Goal: Task Accomplishment & Management: Manage account settings

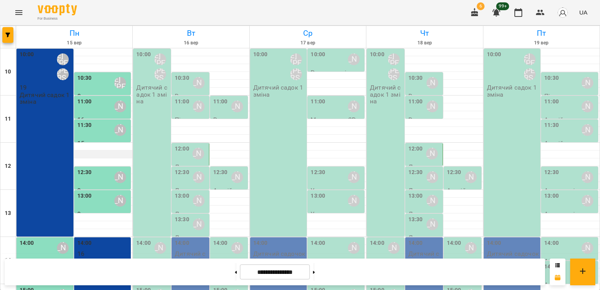
click at [130, 151] on div at bounding box center [74, 155] width 116 height 8
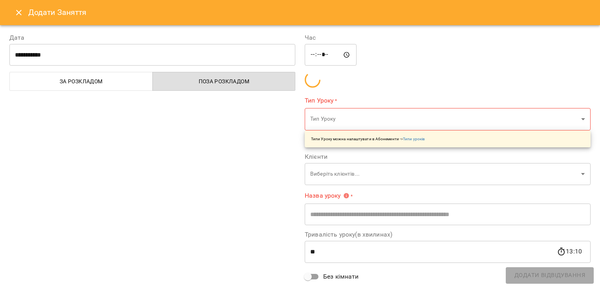
click at [160, 151] on div "**********" at bounding box center [153, 181] width 296 height 314
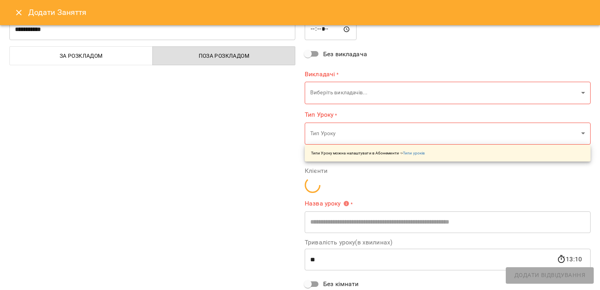
scroll to position [39, 0]
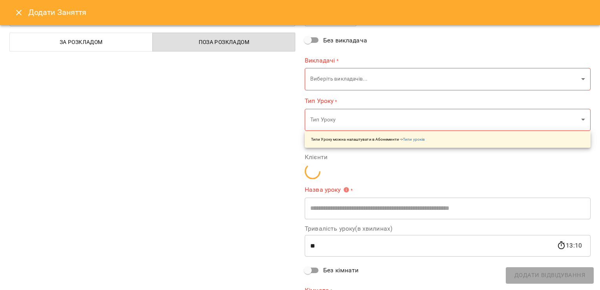
type input "**********"
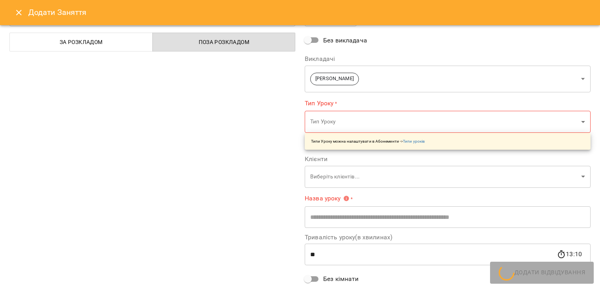
click at [14, 15] on icon "Close" at bounding box center [18, 12] width 9 height 9
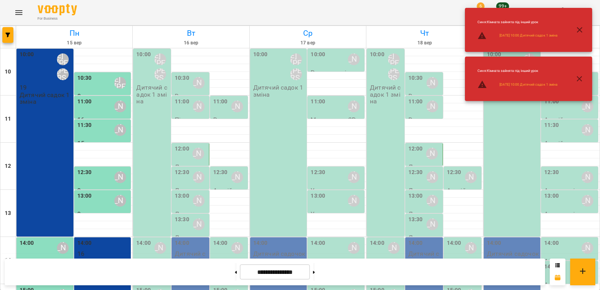
click at [143, 94] on p "Дитячий садок 1 зміна" at bounding box center [152, 94] width 33 height 20
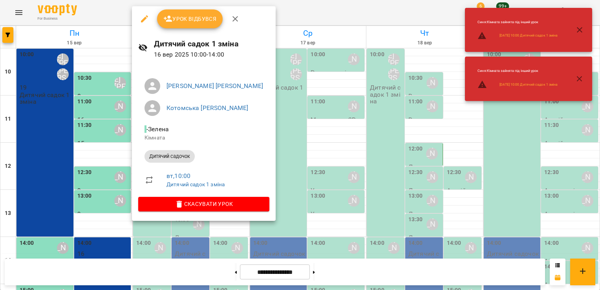
click at [146, 15] on icon "button" at bounding box center [144, 18] width 9 height 9
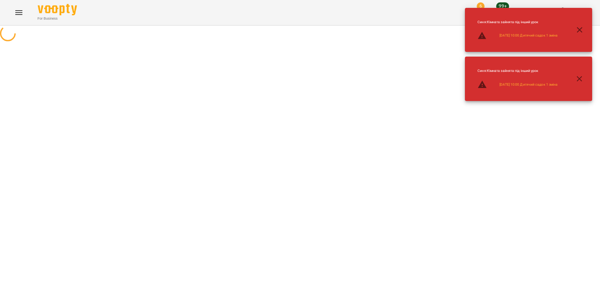
select select "**********"
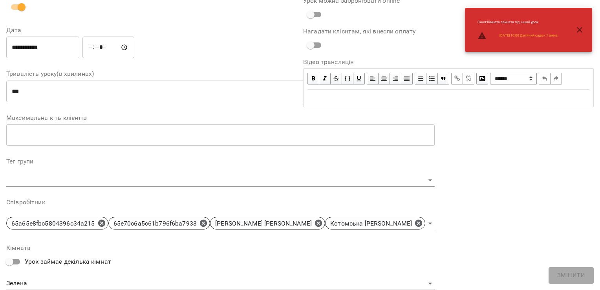
scroll to position [223, 0]
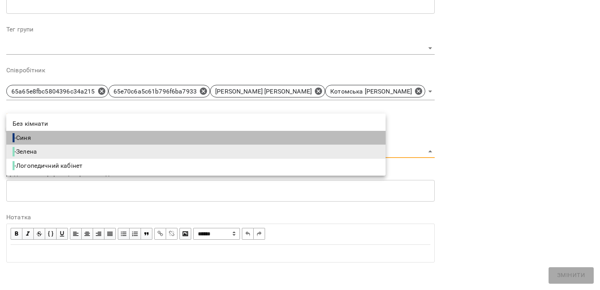
click at [163, 143] on li "- Синя" at bounding box center [196, 138] width 380 height 14
type input "**********"
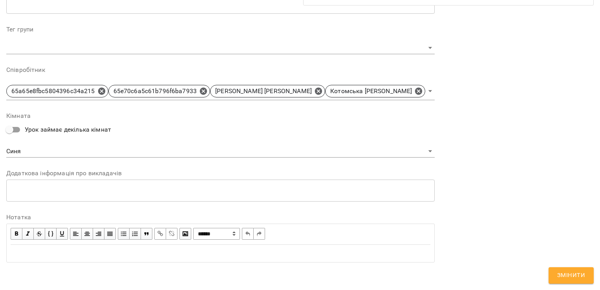
click at [475, 152] on div "**********" at bounding box center [448, 38] width 297 height 467
click at [576, 279] on span "Змінити" at bounding box center [572, 275] width 28 height 10
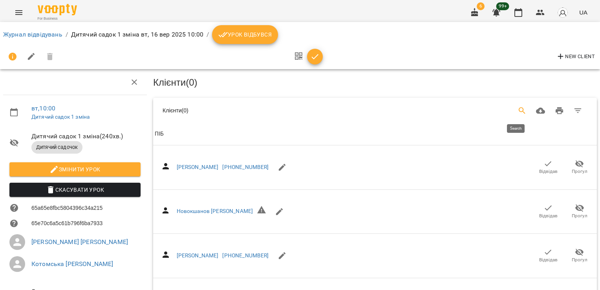
click at [518, 114] on icon "Search" at bounding box center [522, 110] width 9 height 9
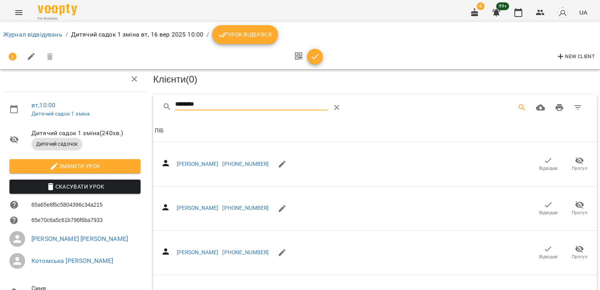
scroll to position [286, 0]
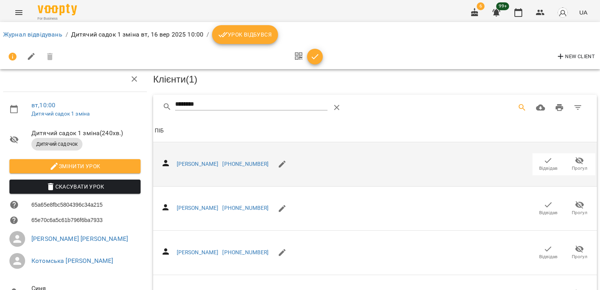
scroll to position [0, 0]
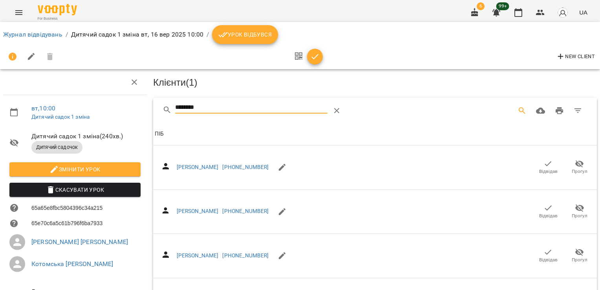
drag, startPoint x: 213, startPoint y: 111, endPoint x: 149, endPoint y: 112, distance: 63.3
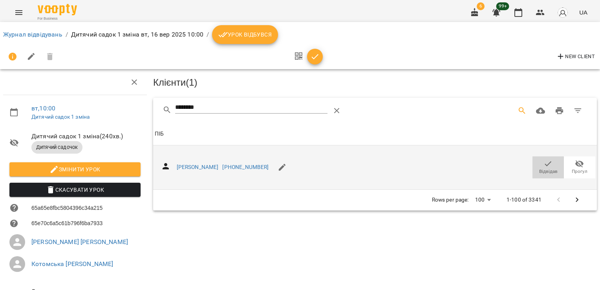
click at [544, 166] on icon "button" at bounding box center [548, 163] width 9 height 9
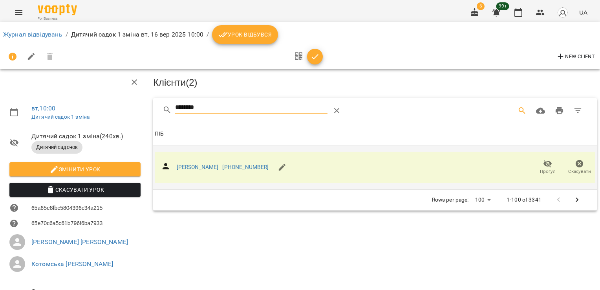
drag, startPoint x: 205, startPoint y: 106, endPoint x: 72, endPoint y: 101, distance: 132.5
click at [73, 102] on div "вт , 10:00 Дитячий садок 1 зміна Дитячий садок 1 зміна ( 240 хв. ) Дитячий садо…" at bounding box center [300, 194] width 607 height 325
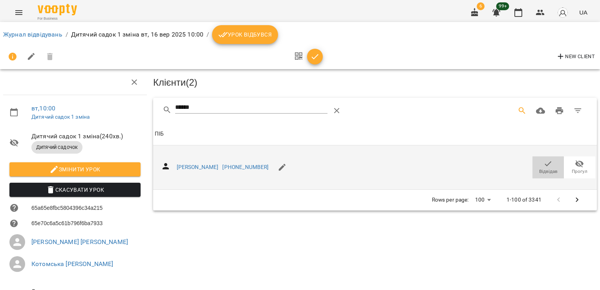
click at [544, 159] on icon "button" at bounding box center [548, 163] width 9 height 9
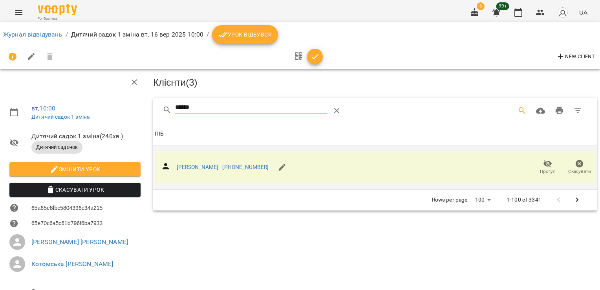
drag, startPoint x: 218, startPoint y: 110, endPoint x: 164, endPoint y: 108, distance: 54.6
click at [164, 112] on div "******" at bounding box center [274, 110] width 222 height 19
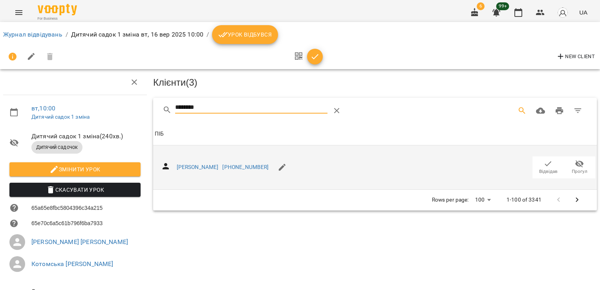
click at [540, 169] on span "Відвідав" at bounding box center [549, 171] width 18 height 7
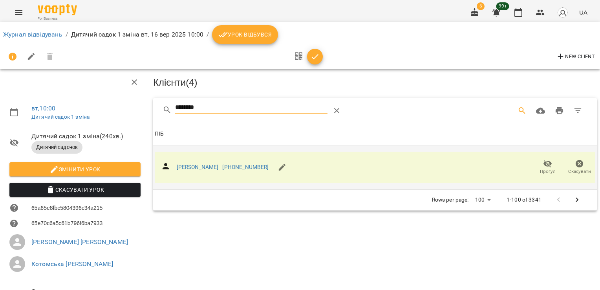
drag, startPoint x: 209, startPoint y: 110, endPoint x: 146, endPoint y: 106, distance: 63.7
click at [147, 109] on div "вт , 10:00 Дитячий садок 1 зміна Дитячий садок 1 зміна ( 240 хв. ) Дитячий садо…" at bounding box center [300, 194] width 607 height 325
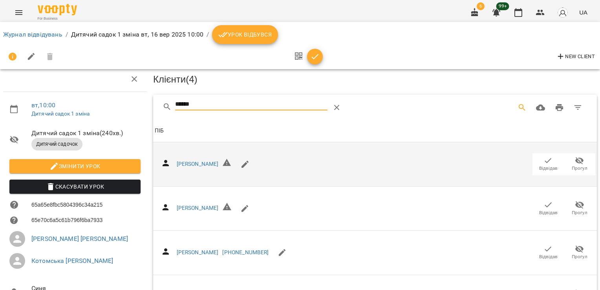
scroll to position [99, 0]
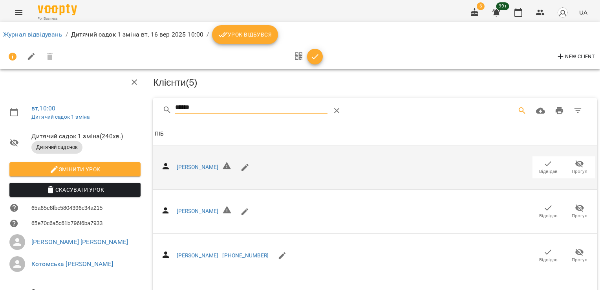
drag, startPoint x: 179, startPoint y: 108, endPoint x: 110, endPoint y: 108, distance: 68.8
click at [112, 108] on div "вт , 10:00 Дитячий садок 1 зміна Дитячий садок 1 зміна ( 240 хв. ) Дитячий садо…" at bounding box center [300, 213] width 607 height 362
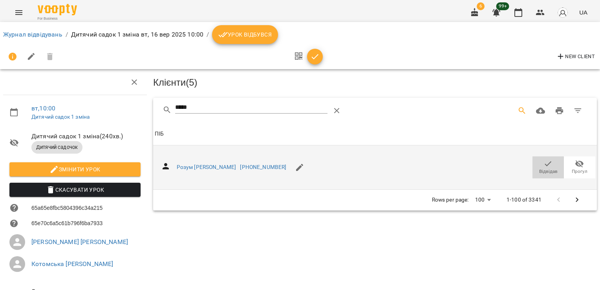
click at [540, 169] on span "Відвідав" at bounding box center [549, 171] width 18 height 7
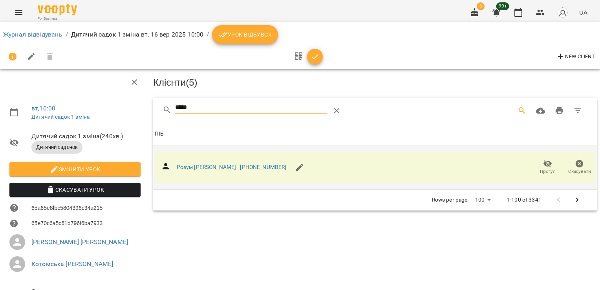
drag, startPoint x: 167, startPoint y: 106, endPoint x: 55, endPoint y: 101, distance: 111.7
click at [56, 101] on div "вт , 10:00 Дитячий садок 1 зміна Дитячий садок 1 зміна ( 240 хв. ) Дитячий садо…" at bounding box center [300, 194] width 607 height 325
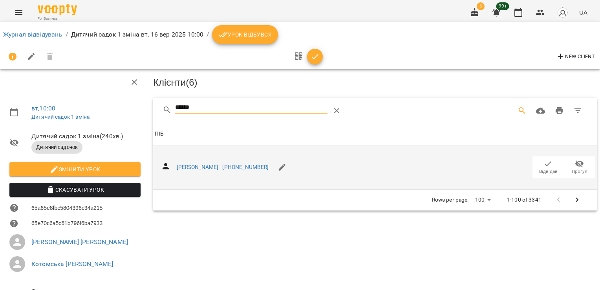
click at [545, 163] on icon "button" at bounding box center [548, 163] width 9 height 9
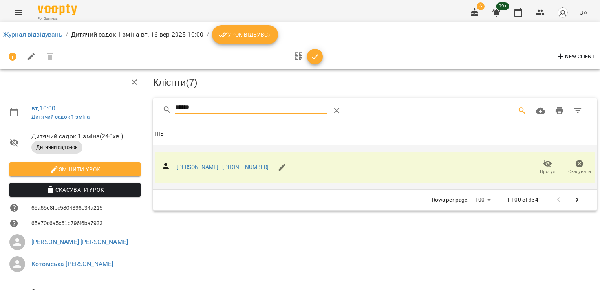
drag, startPoint x: 200, startPoint y: 100, endPoint x: 119, endPoint y: 95, distance: 81.1
click at [123, 99] on div "вт , 10:00 Дитячий садок 1 зміна Дитячий садок 1 зміна ( 240 хв. ) Дитячий садо…" at bounding box center [300, 194] width 607 height 325
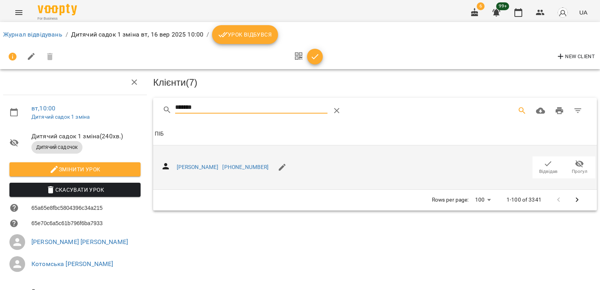
click at [544, 164] on icon "button" at bounding box center [548, 163] width 9 height 9
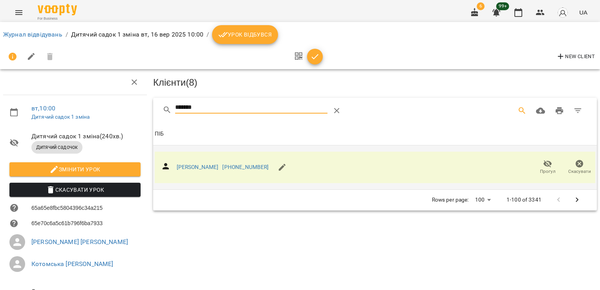
drag, startPoint x: 189, startPoint y: 111, endPoint x: 126, endPoint y: 114, distance: 63.0
click at [127, 114] on div "вт , 10:00 Дитячий садок 1 зміна Дитячий садок 1 зміна ( 240 хв. ) Дитячий садо…" at bounding box center [300, 194] width 607 height 325
type input "*"
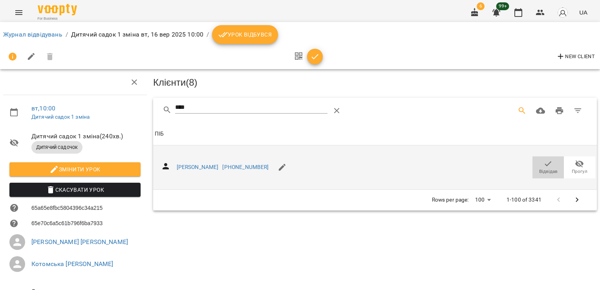
click at [544, 161] on icon "button" at bounding box center [548, 163] width 9 height 9
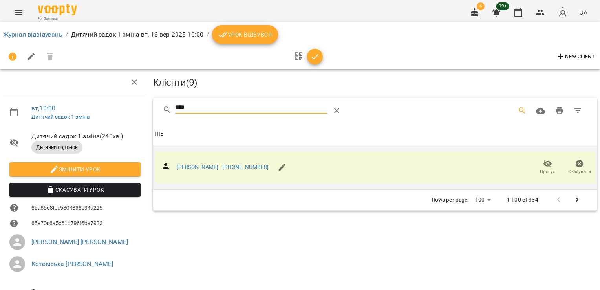
drag, startPoint x: 156, startPoint y: 107, endPoint x: 127, endPoint y: 106, distance: 29.1
click at [132, 106] on div "вт , 10:00 Дитячий садок 1 зміна Дитячий садок 1 зміна ( 240 хв. ) Дитячий садо…" at bounding box center [300, 194] width 607 height 325
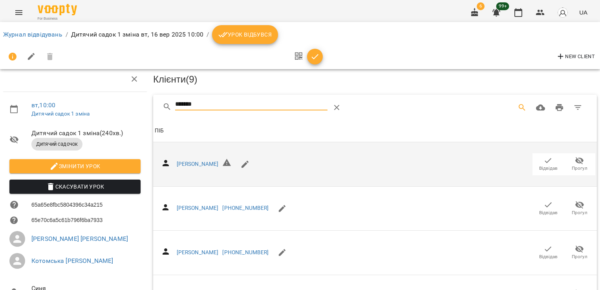
scroll to position [105, 0]
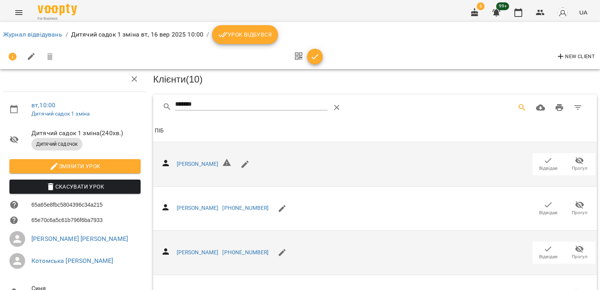
scroll to position [0, 0]
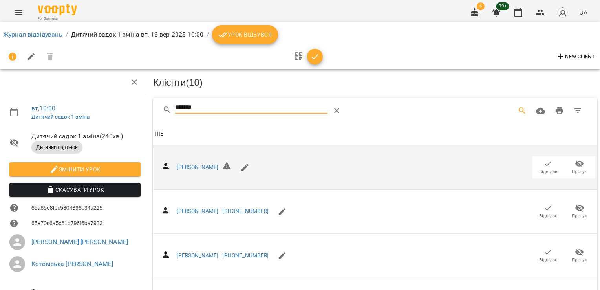
drag, startPoint x: 201, startPoint y: 104, endPoint x: 148, endPoint y: 103, distance: 53.5
click at [150, 106] on div "Клієнти ( 10 ) ******* Клієнти ( 10 ) ПІБ ПІБ Бабенко Анастасія Відвідав Прогул…" at bounding box center [375, 228] width 450 height 324
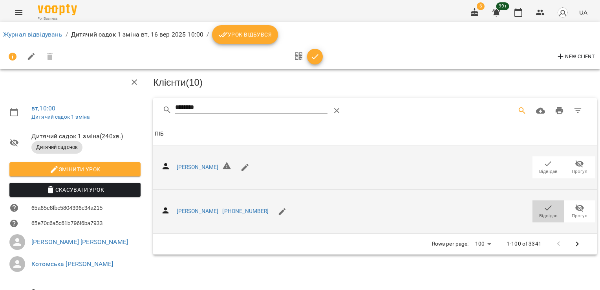
click at [544, 204] on icon "button" at bounding box center [548, 207] width 9 height 9
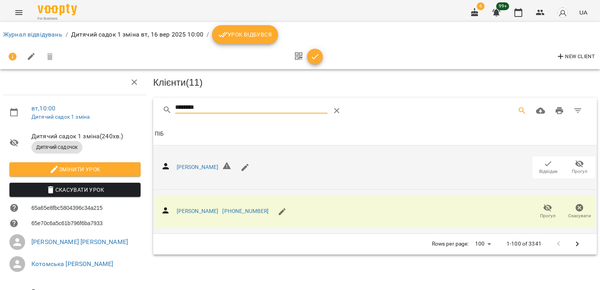
drag, startPoint x: 207, startPoint y: 106, endPoint x: 144, endPoint y: 107, distance: 63.3
click at [144, 107] on div "вт , 10:00 Дитячий садок 1 зміна Дитячий садок 1 зміна ( 240 хв. ) Дитячий садо…" at bounding box center [300, 194] width 607 height 325
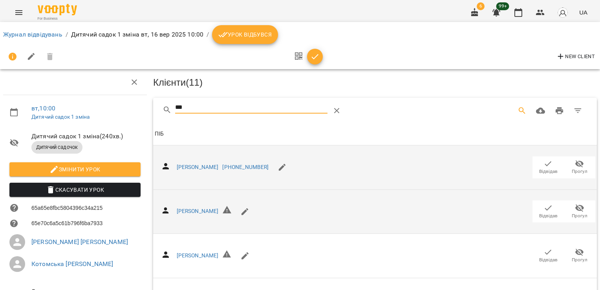
type input "***"
click at [544, 162] on icon "button" at bounding box center [548, 163] width 9 height 9
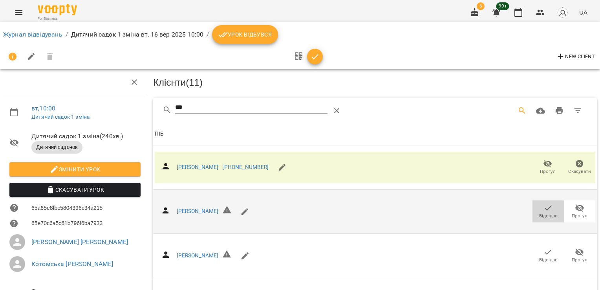
click at [544, 208] on icon "button" at bounding box center [548, 207] width 9 height 9
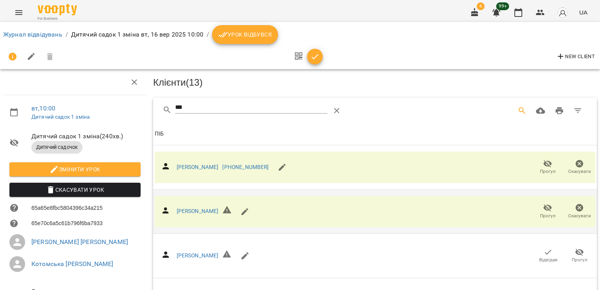
click at [319, 56] on icon "button" at bounding box center [314, 56] width 9 height 9
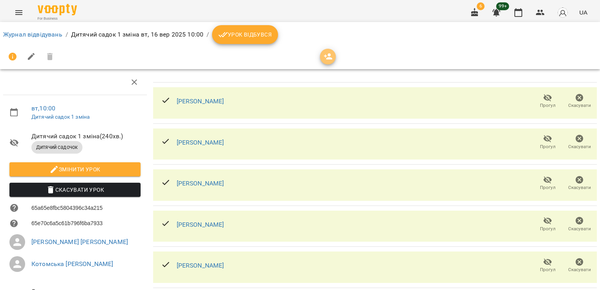
click at [329, 56] on icon "button" at bounding box center [328, 56] width 9 height 6
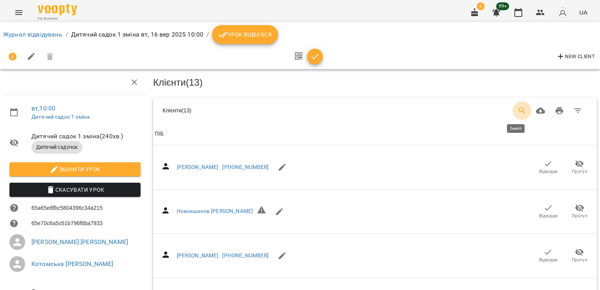
click at [519, 111] on icon "Search" at bounding box center [522, 110] width 7 height 7
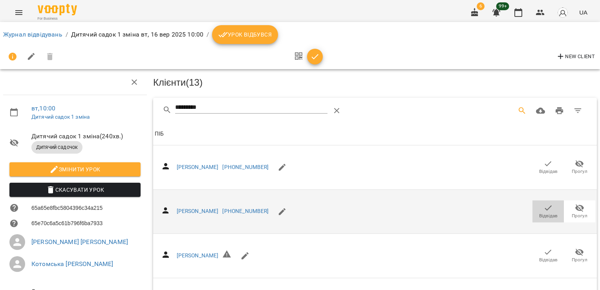
click at [547, 209] on span "Відвідав" at bounding box center [549, 211] width 22 height 16
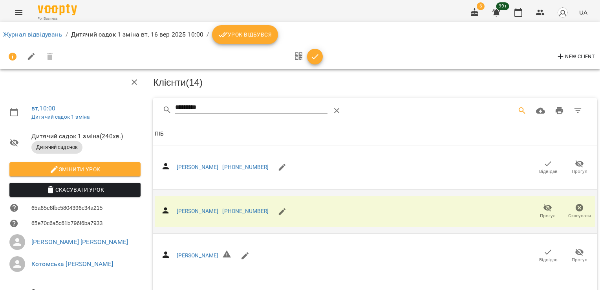
drag, startPoint x: 213, startPoint y: 109, endPoint x: 118, endPoint y: 105, distance: 95.6
click at [118, 105] on div "вт , 10:00 Дитячий садок 1 зміна Дитячий садок 1 зміна ( 240 хв. ) Дитячий садо…" at bounding box center [300, 194] width 607 height 325
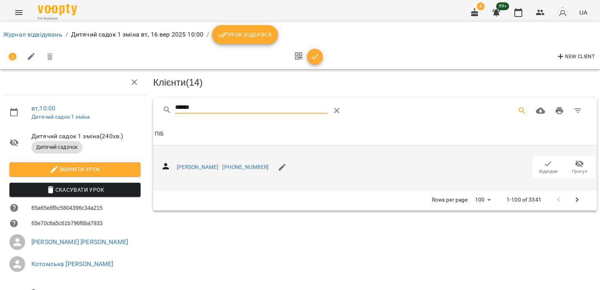
type input "******"
click at [544, 163] on icon "button" at bounding box center [548, 163] width 9 height 9
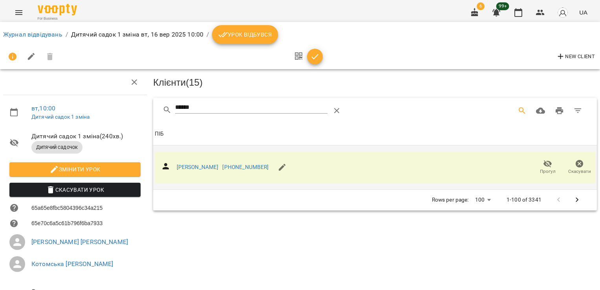
click at [319, 55] on span "button" at bounding box center [315, 56] width 16 height 9
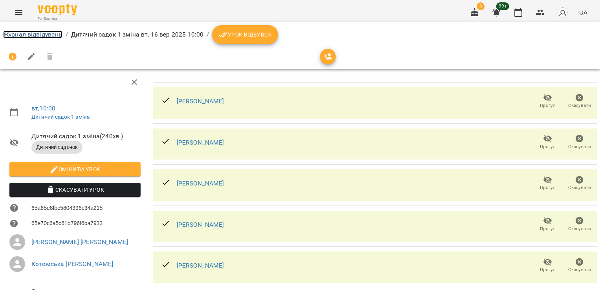
click at [39, 34] on link "Журнал відвідувань" at bounding box center [32, 34] width 59 height 7
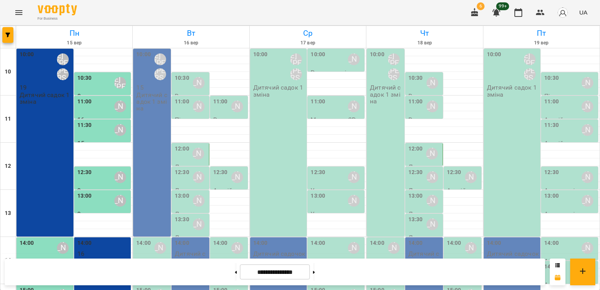
click at [151, 104] on p "Дитячий садок 1 зміна" at bounding box center [152, 102] width 33 height 20
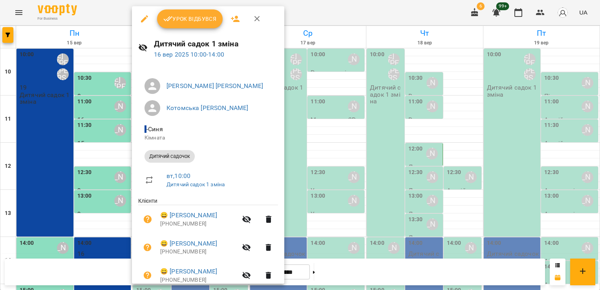
click at [184, 26] on button "Урок відбувся" at bounding box center [190, 18] width 66 height 19
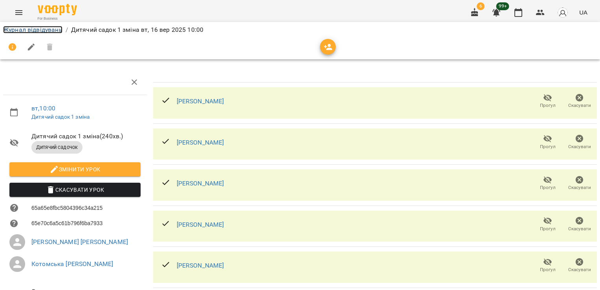
click at [41, 28] on link "Журнал відвідувань" at bounding box center [32, 29] width 59 height 7
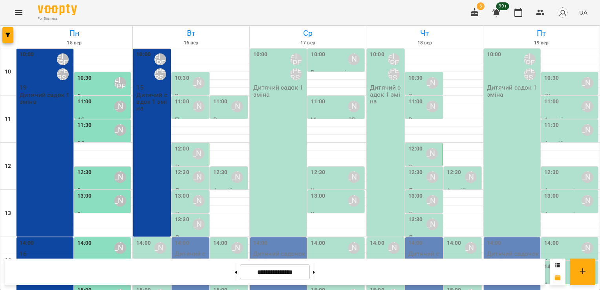
click at [184, 86] on div "10:30" at bounding box center [182, 83] width 15 height 18
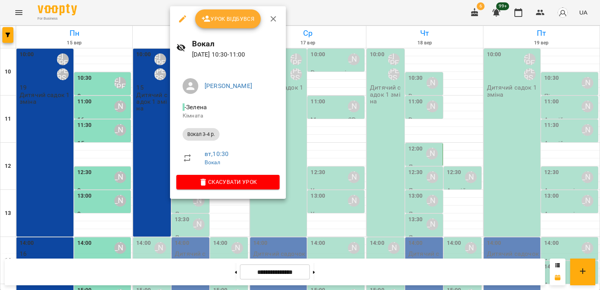
click at [115, 63] on div at bounding box center [300, 145] width 600 height 290
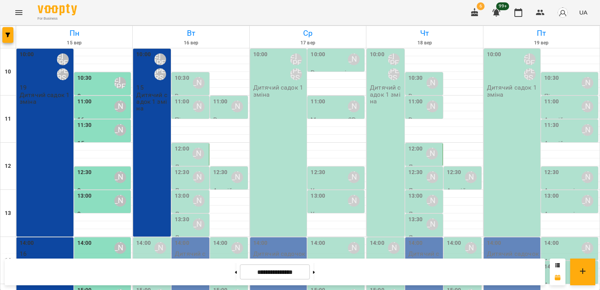
click at [183, 106] on div "11:00" at bounding box center [182, 106] width 15 height 18
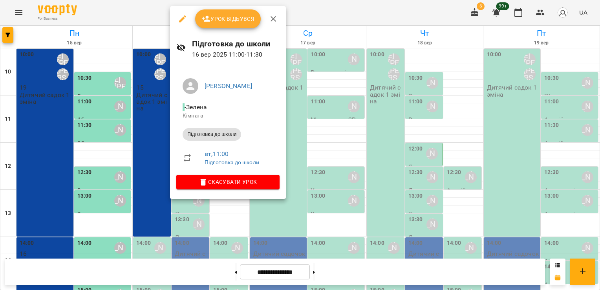
click at [115, 53] on div at bounding box center [300, 145] width 600 height 290
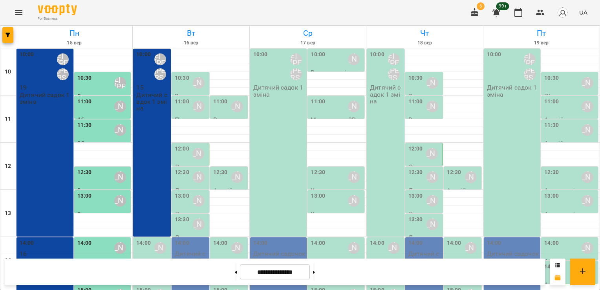
click at [218, 112] on div "11:00" at bounding box center [220, 106] width 15 height 18
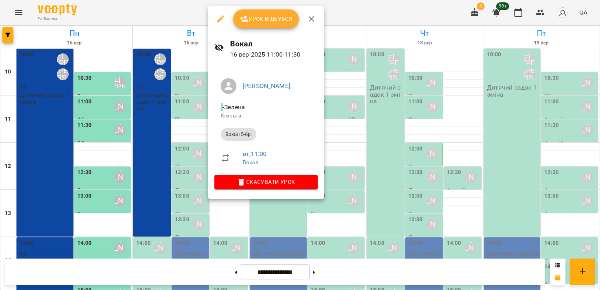
click at [94, 55] on div at bounding box center [300, 145] width 600 height 290
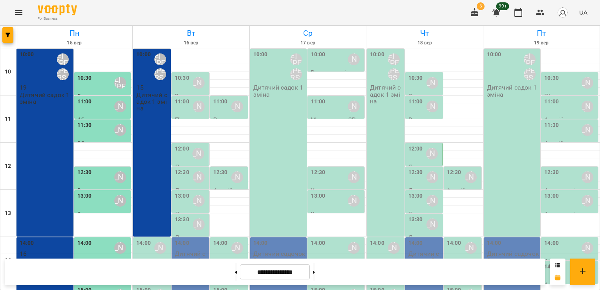
click at [177, 88] on div "10:30" at bounding box center [182, 83] width 15 height 18
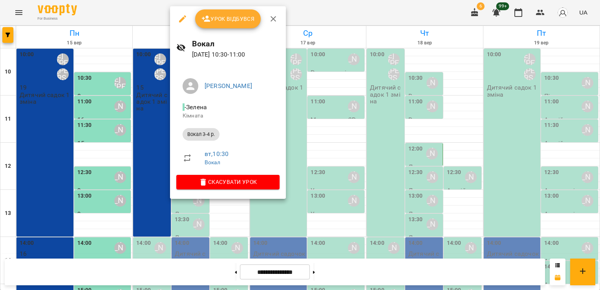
click at [184, 21] on icon "button" at bounding box center [182, 18] width 9 height 9
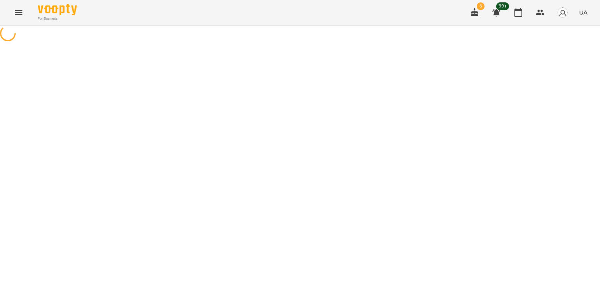
select select "**********"
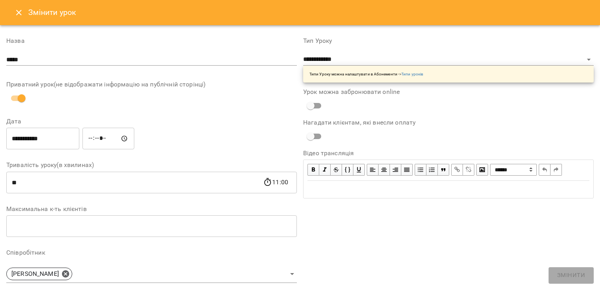
click at [0, 64] on html "**********" at bounding box center [300, 140] width 600 height 280
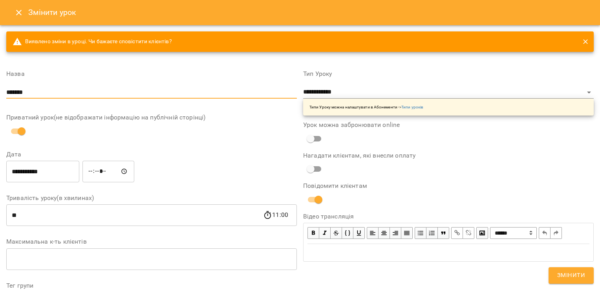
type input "**********"
click at [336, 90] on select "**********" at bounding box center [448, 92] width 291 height 13
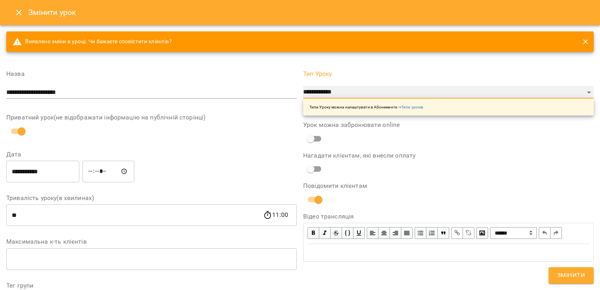
select select "**********"
click at [303, 86] on select "**********" at bounding box center [448, 92] width 291 height 13
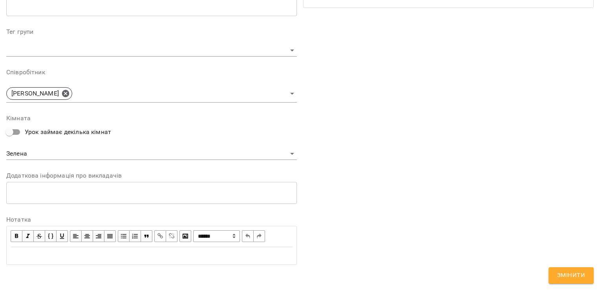
scroll to position [256, 0]
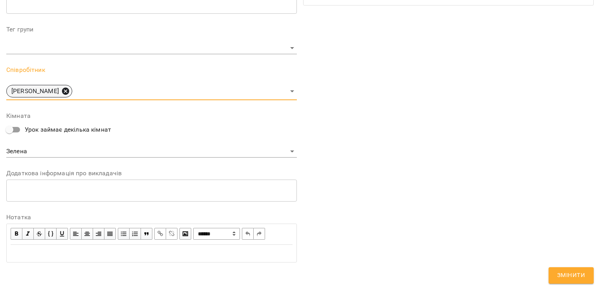
click at [70, 90] on icon at bounding box center [65, 91] width 9 height 9
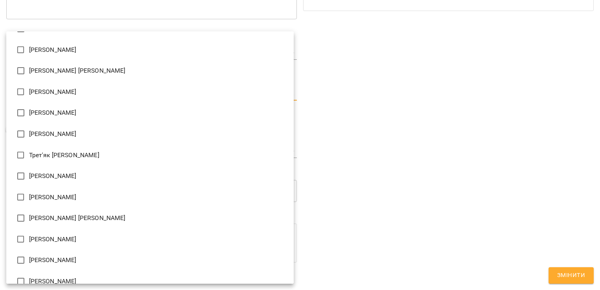
scroll to position [1269, 0]
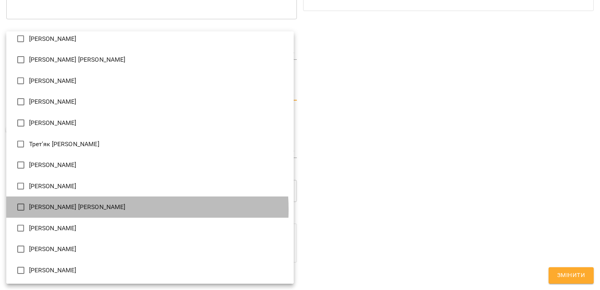
click at [93, 209] on li "[PERSON_NAME] [PERSON_NAME]" at bounding box center [150, 206] width 288 height 21
type input "**********"
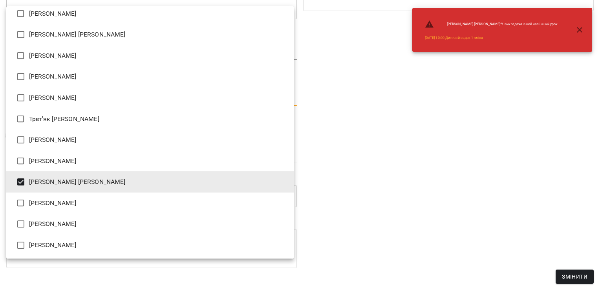
click at [354, 175] on div at bounding box center [300, 145] width 600 height 290
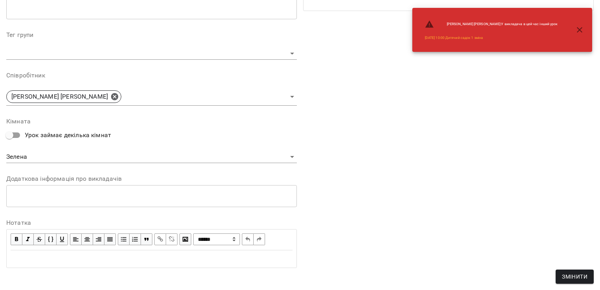
scroll to position [256, 0]
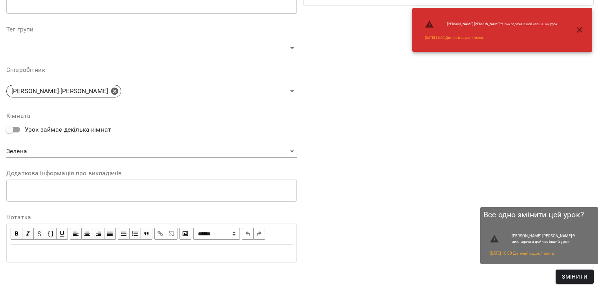
click at [571, 280] on span "Змінити" at bounding box center [575, 276] width 26 height 9
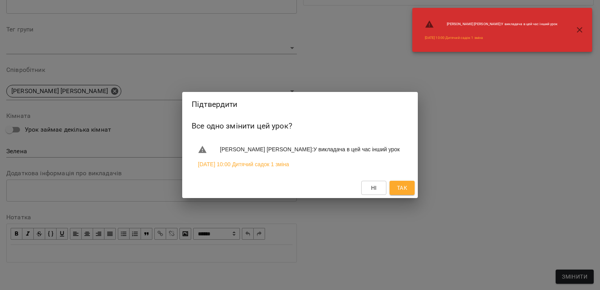
click at [402, 197] on div "Ні Так" at bounding box center [300, 188] width 236 height 20
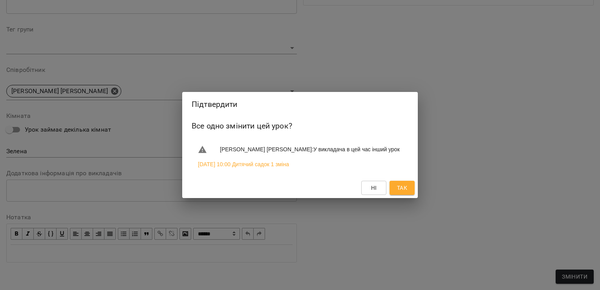
click at [393, 184] on button "Так" at bounding box center [402, 188] width 25 height 14
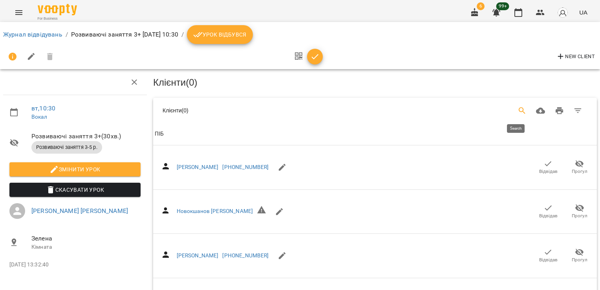
click at [519, 109] on icon "Search" at bounding box center [522, 110] width 9 height 9
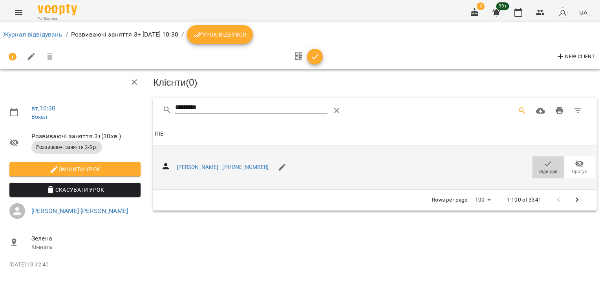
click at [549, 159] on icon "button" at bounding box center [548, 163] width 9 height 9
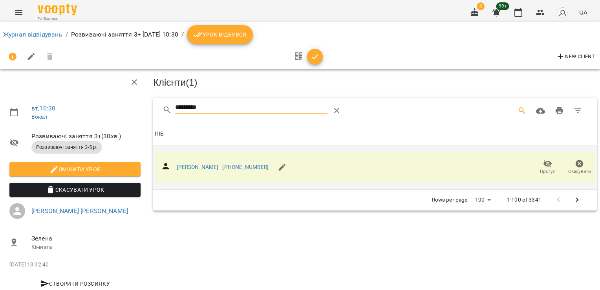
drag, startPoint x: 218, startPoint y: 109, endPoint x: 110, endPoint y: 112, distance: 108.5
click at [111, 112] on div "вт , 10:30 Вокал Розвиваючі заняття 3+ ( 30 хв. ) Розвиваючі заняття 3-5 р. Змі…" at bounding box center [300, 168] width 607 height 272
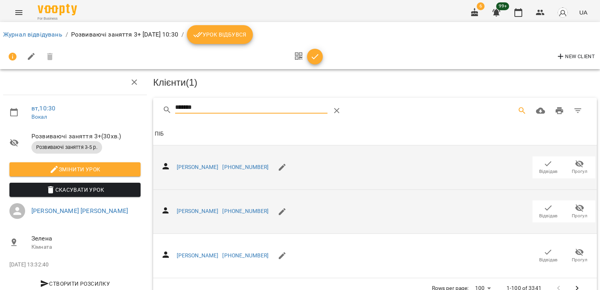
click at [540, 213] on span "Відвідав" at bounding box center [549, 216] width 18 height 7
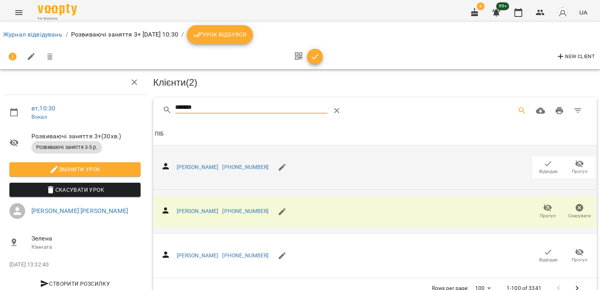
drag, startPoint x: 212, startPoint y: 106, endPoint x: 118, endPoint y: 105, distance: 94.3
click at [123, 106] on div "вт , 10:30 Вокал Розвиваючі заняття 3+ ( 30 хв. ) Розвиваючі заняття 3-5 р. Змі…" at bounding box center [300, 169] width 607 height 274
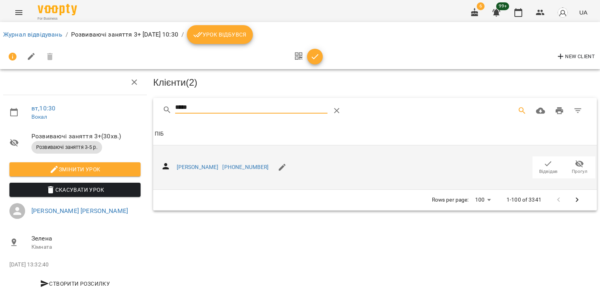
click at [546, 162] on icon "button" at bounding box center [548, 163] width 9 height 9
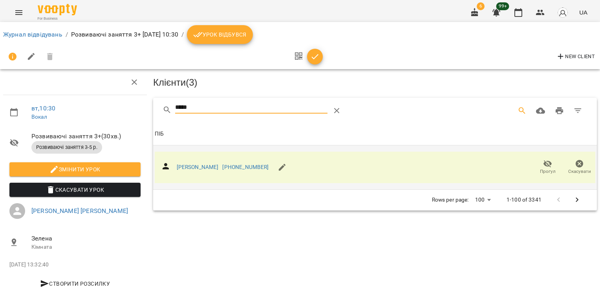
drag, startPoint x: 195, startPoint y: 109, endPoint x: 153, endPoint y: 116, distance: 42.6
click at [154, 116] on div "*****" at bounding box center [375, 110] width 444 height 25
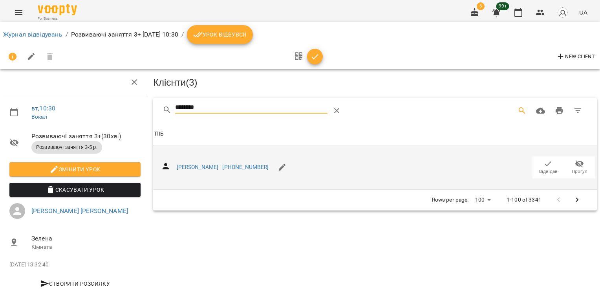
type input "********"
click at [546, 168] on span "Відвідав" at bounding box center [549, 171] width 18 height 7
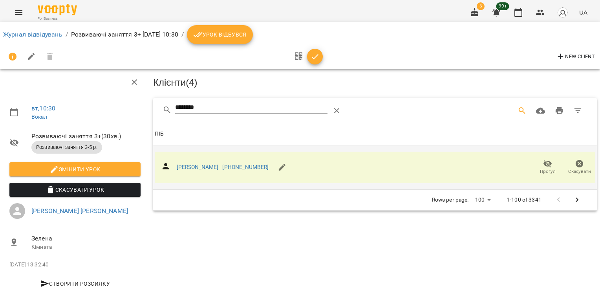
click at [587, 59] on span "New Client" at bounding box center [575, 56] width 39 height 9
select select "**"
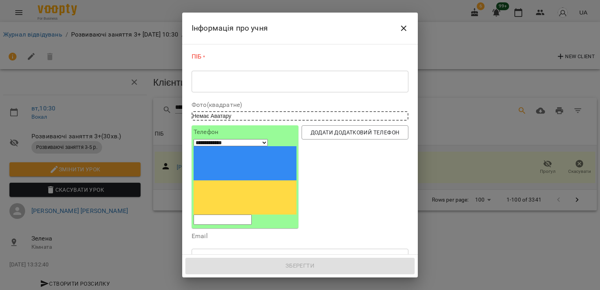
click at [323, 76] on div "* ​" at bounding box center [300, 81] width 217 height 22
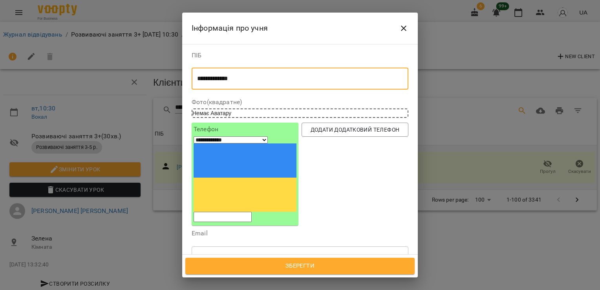
type textarea "**********"
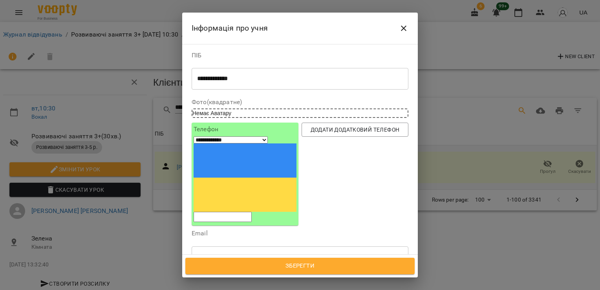
click at [267, 136] on div "**********" at bounding box center [245, 174] width 103 height 96
click at [252, 212] on input "tel" at bounding box center [223, 217] width 58 height 10
type input "**********"
drag, startPoint x: 234, startPoint y: 245, endPoint x: 143, endPoint y: 240, distance: 90.9
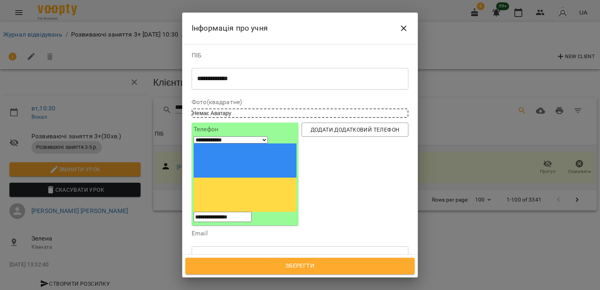
click at [154, 244] on div "**********" at bounding box center [300, 145] width 600 height 290
type input "**********"
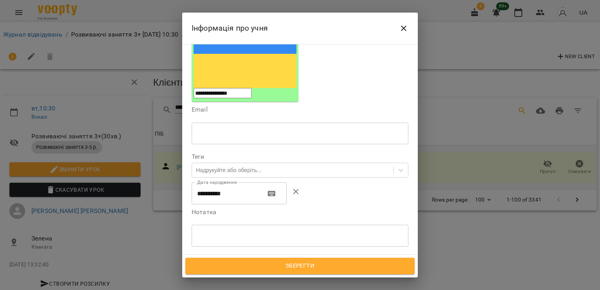
scroll to position [138, 0]
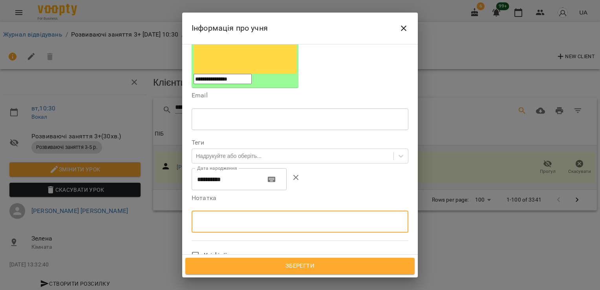
click at [230, 218] on textarea at bounding box center [300, 221] width 206 height 7
type textarea "**********"
click at [330, 268] on span "Зберегти" at bounding box center [300, 266] width 212 height 10
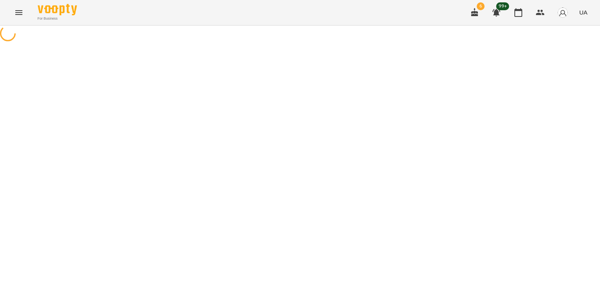
select select "**********"
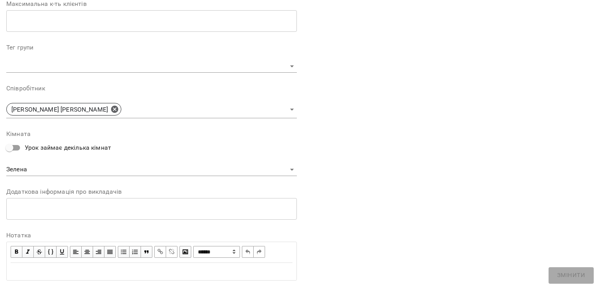
scroll to position [223, 0]
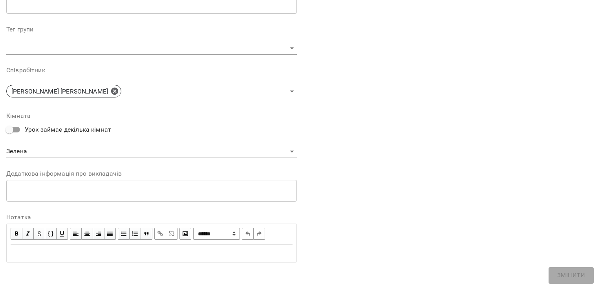
click at [572, 277] on div "**********" at bounding box center [300, 46] width 594 height 483
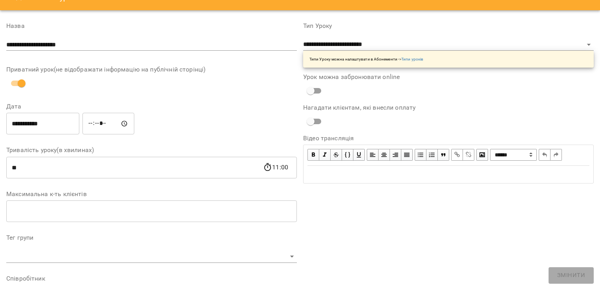
scroll to position [0, 0]
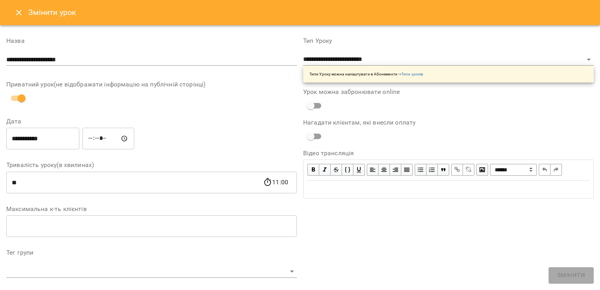
click at [15, 14] on icon "Close" at bounding box center [18, 12] width 9 height 9
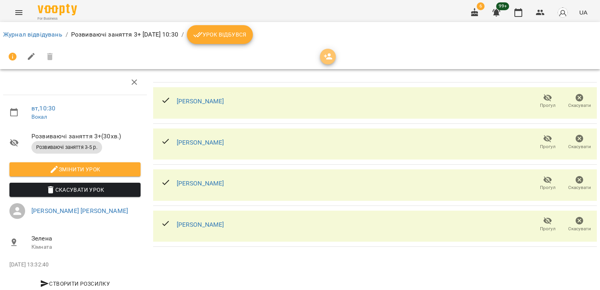
click at [331, 56] on icon "button" at bounding box center [328, 56] width 9 height 9
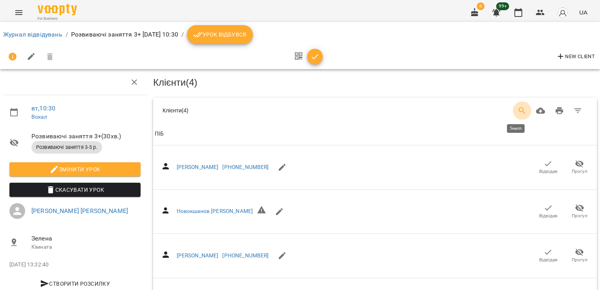
click at [519, 110] on icon "Search" at bounding box center [522, 110] width 7 height 7
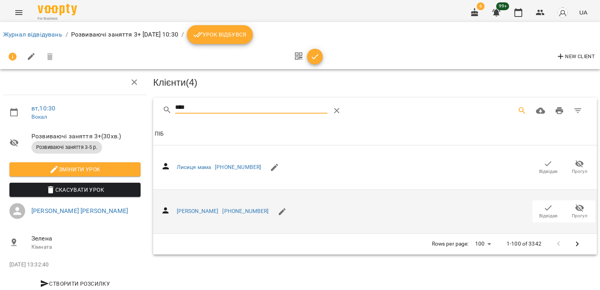
type input "****"
click at [544, 207] on icon "button" at bounding box center [548, 207] width 9 height 9
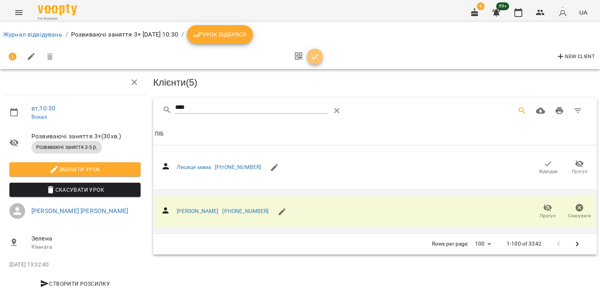
click at [316, 53] on icon "button" at bounding box center [314, 56] width 9 height 9
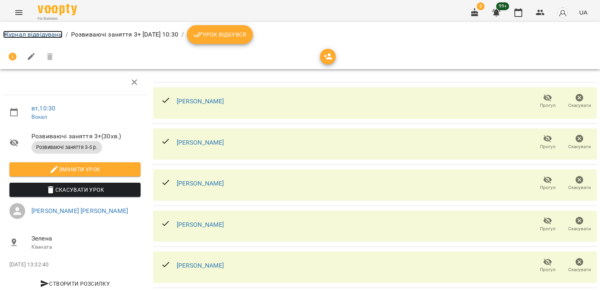
click at [27, 35] on link "Журнал відвідувань" at bounding box center [32, 34] width 59 height 7
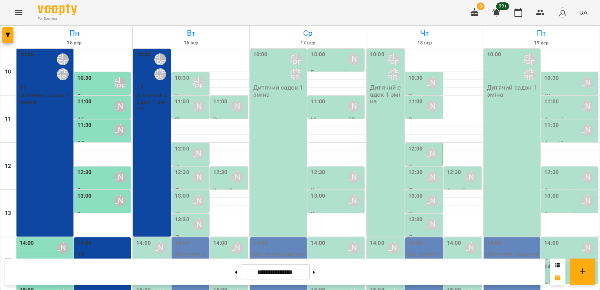
click at [182, 81] on label "10:30" at bounding box center [182, 78] width 15 height 9
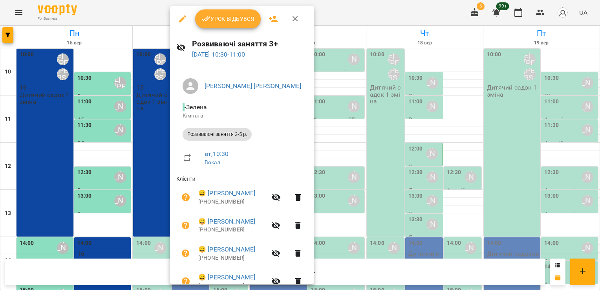
drag, startPoint x: 182, startPoint y: 81, endPoint x: 282, endPoint y: 33, distance: 110.2
click at [282, 33] on div "Розвиваючі заняття 3+ [DATE] 10:30 - 11:00" at bounding box center [242, 48] width 144 height 34
click at [228, 21] on span "Урок відбувся" at bounding box center [228, 18] width 53 height 9
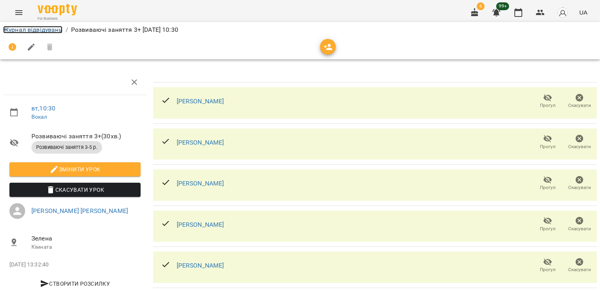
click at [56, 31] on link "Журнал відвідувань" at bounding box center [32, 29] width 59 height 7
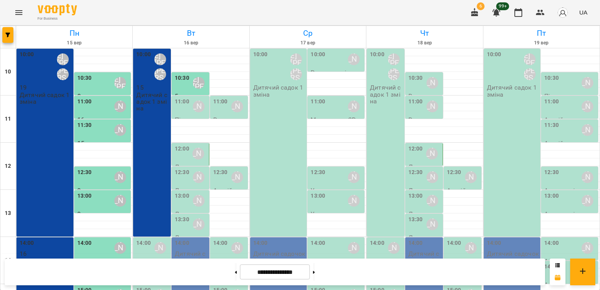
click at [228, 112] on div "[PERSON_NAME]" at bounding box center [237, 106] width 18 height 18
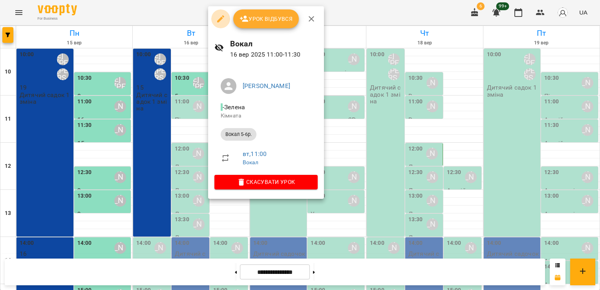
click at [223, 19] on icon "button" at bounding box center [220, 18] width 9 height 9
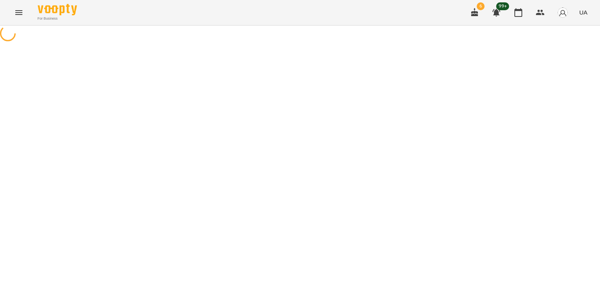
select select "**********"
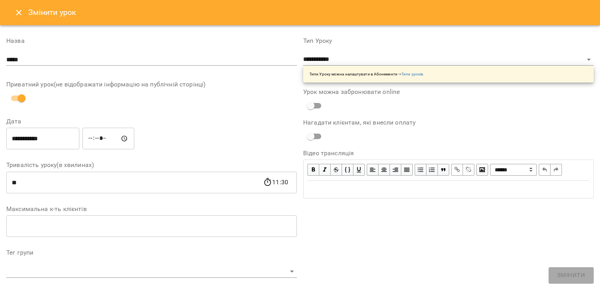
click at [15, 18] on button "Close" at bounding box center [18, 12] width 19 height 19
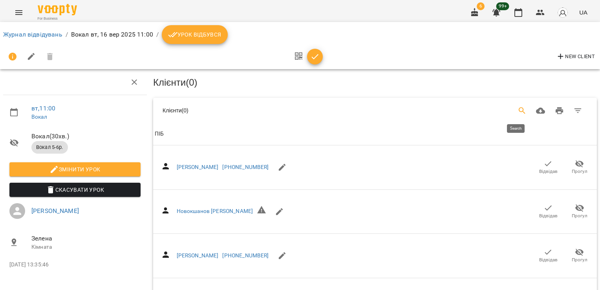
click at [518, 109] on icon "Search" at bounding box center [522, 110] width 9 height 9
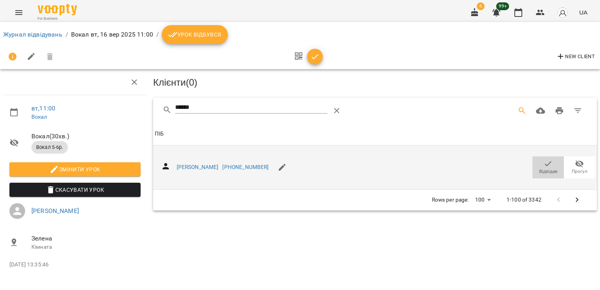
click at [550, 165] on icon "button" at bounding box center [548, 163] width 9 height 9
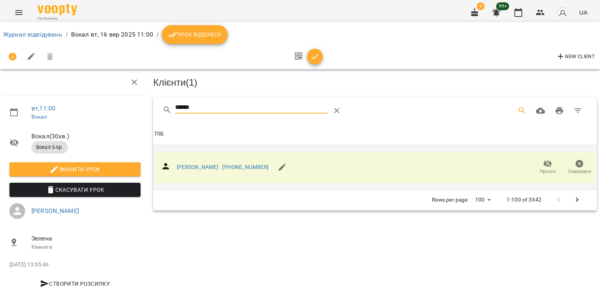
drag, startPoint x: 205, startPoint y: 104, endPoint x: 127, endPoint y: 112, distance: 79.0
click at [127, 112] on div "вт , 11:00 Вокал Вокал ( 30 хв. ) Вокал 5-6р. Змінити урок Скасувати Урок [PERS…" at bounding box center [300, 168] width 607 height 272
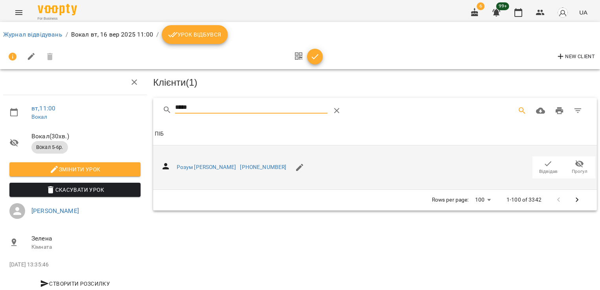
click at [540, 171] on span "Відвідав" at bounding box center [549, 171] width 18 height 7
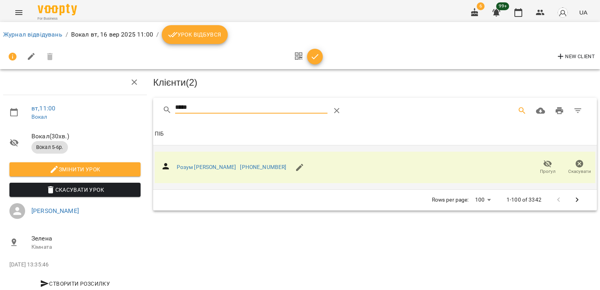
drag, startPoint x: 215, startPoint y: 106, endPoint x: 145, endPoint y: 106, distance: 70.0
click at [145, 107] on div "вт , 11:00 Вокал Вокал ( 30 хв. ) Вокал 5-6р. Змінити урок Скасувати Урок [PERS…" at bounding box center [300, 168] width 607 height 272
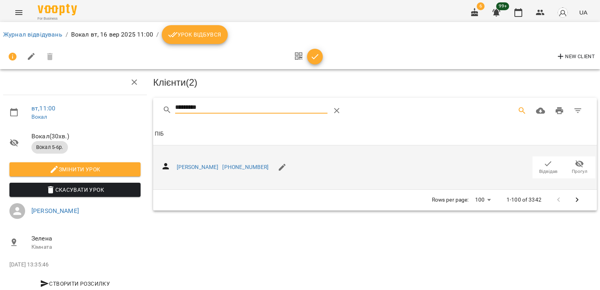
click at [545, 165] on icon "button" at bounding box center [548, 163] width 7 height 5
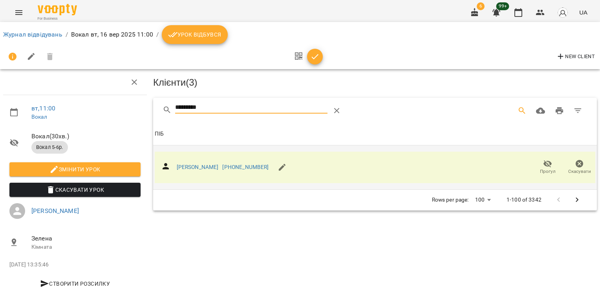
drag, startPoint x: 217, startPoint y: 106, endPoint x: 99, endPoint y: 103, distance: 117.9
click at [111, 107] on div "вт , 11:00 Вокал Вокал ( 30 хв. ) Вокал 5-6р. Змінити урок Скасувати Урок [PERS…" at bounding box center [300, 168] width 607 height 272
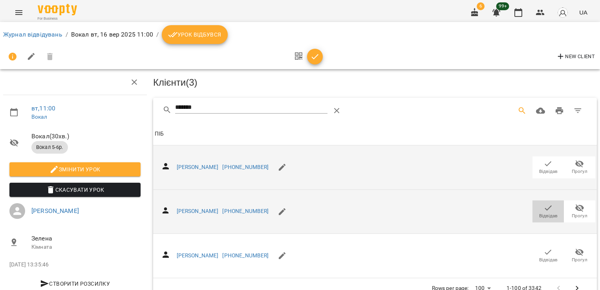
click at [544, 208] on icon "button" at bounding box center [548, 207] width 9 height 9
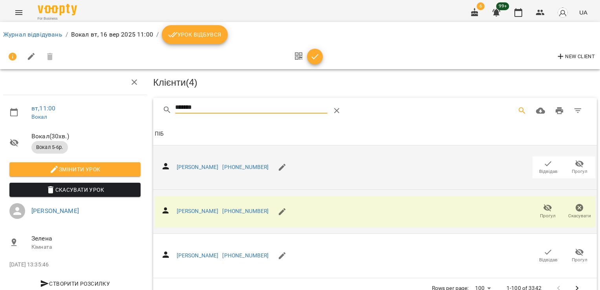
drag, startPoint x: 215, startPoint y: 109, endPoint x: 95, endPoint y: 98, distance: 119.6
click at [98, 101] on div "вт , 11:00 Вокал Вокал ( 30 хв. ) Вокал 5-6р. Змінити урок [PERSON_NAME] Урок […" at bounding box center [300, 169] width 607 height 274
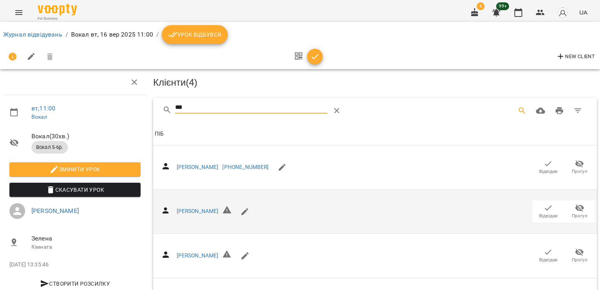
drag, startPoint x: 543, startPoint y: 172, endPoint x: 544, endPoint y: 204, distance: 31.8
click at [543, 172] on span "Відвідав" at bounding box center [549, 171] width 18 height 7
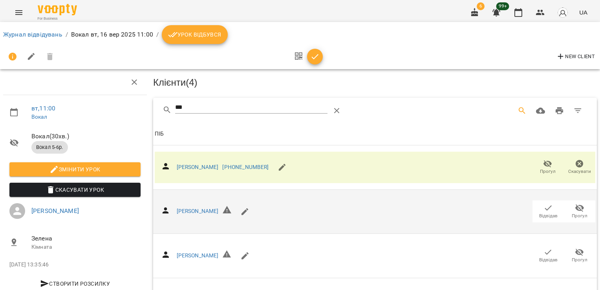
click at [544, 208] on icon "button" at bounding box center [548, 207] width 9 height 9
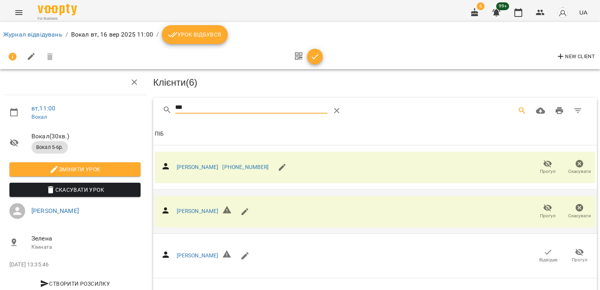
drag, startPoint x: 198, startPoint y: 110, endPoint x: 131, endPoint y: 107, distance: 67.2
click at [131, 107] on div "вт , 11:00 Вокал Вокал ( 30 хв. ) Вокал 5-6р. Змінити урок [PERSON_NAME] Урок […" at bounding box center [300, 213] width 607 height 362
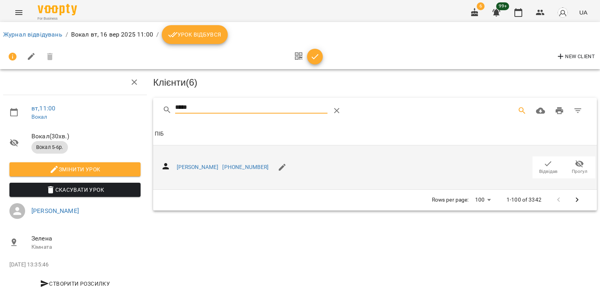
click at [544, 161] on icon "button" at bounding box center [548, 163] width 9 height 9
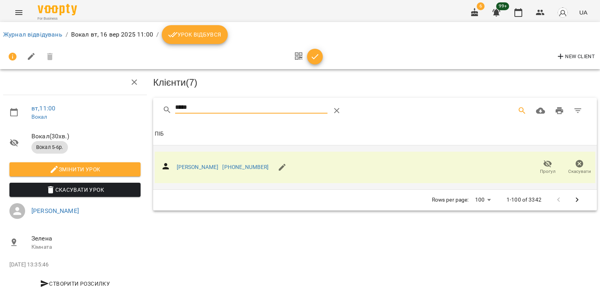
drag, startPoint x: 191, startPoint y: 106, endPoint x: 123, endPoint y: 106, distance: 68.4
click at [123, 106] on div "вт , 11:00 Вокал Вокал ( 30 хв. ) Вокал 5-6р. Змінити урок Скасувати Урок [PERS…" at bounding box center [300, 168] width 607 height 272
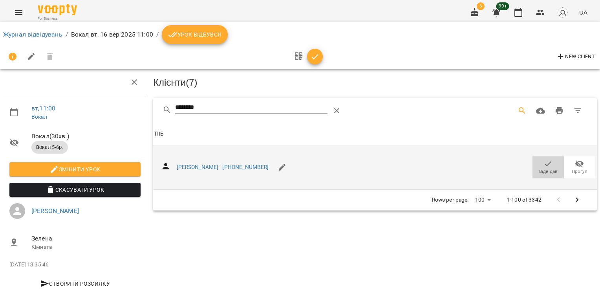
click at [544, 166] on icon "button" at bounding box center [548, 163] width 9 height 9
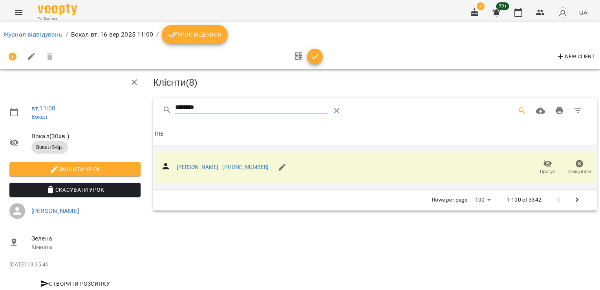
drag, startPoint x: 221, startPoint y: 106, endPoint x: 129, endPoint y: 99, distance: 92.3
click at [135, 103] on div "вт , 11:00 Вокал Вокал ( 30 хв. ) Вокал 5-6р. Змінити урок Скасувати Урок [PERS…" at bounding box center [300, 168] width 607 height 272
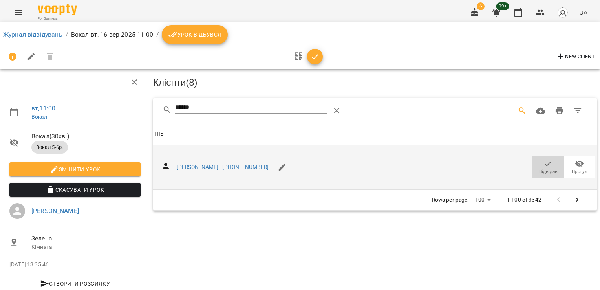
click at [544, 161] on icon "button" at bounding box center [548, 163] width 9 height 9
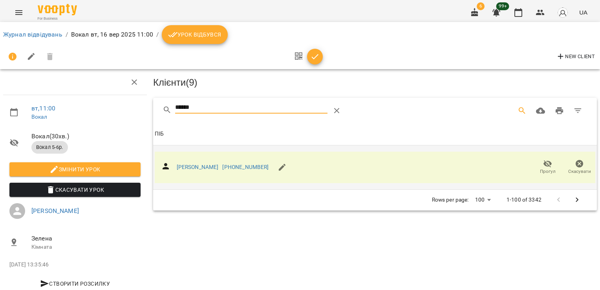
drag, startPoint x: 215, startPoint y: 101, endPoint x: 108, endPoint y: 95, distance: 106.7
click at [115, 99] on div "вт , 11:00 Вокал Вокал ( 30 хв. ) Вокал 5-6р. Змінити урок Скасувати Урок [PERS…" at bounding box center [300, 168] width 607 height 272
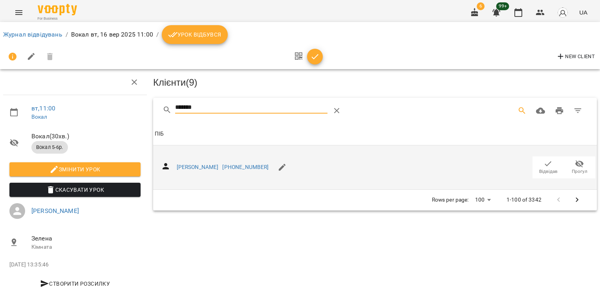
click at [544, 164] on icon "button" at bounding box center [548, 163] width 9 height 9
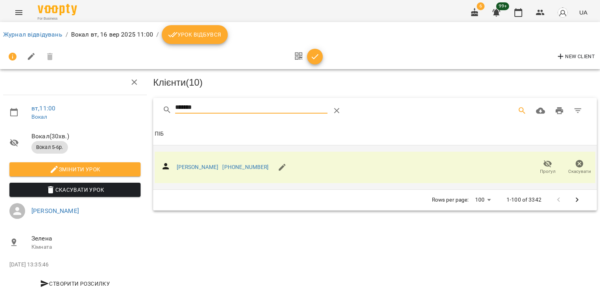
drag, startPoint x: 206, startPoint y: 108, endPoint x: 72, endPoint y: 104, distance: 134.1
click at [86, 107] on div "вт , 11:00 Вокал Вокал ( 30 хв. ) Вокал 5-6р. Змінити урок Скасувати Урок [PERS…" at bounding box center [300, 168] width 607 height 272
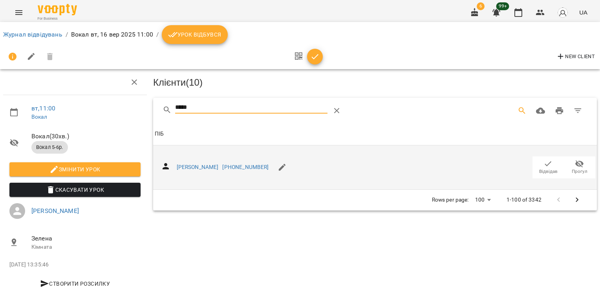
click at [541, 168] on span "Відвідав" at bounding box center [549, 171] width 18 height 7
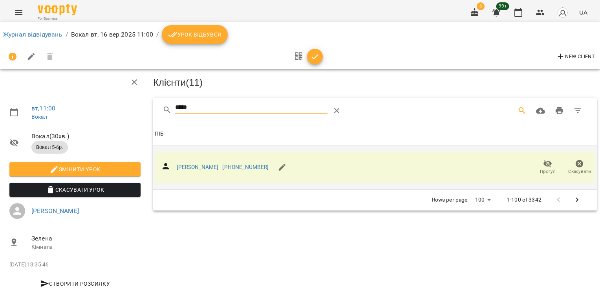
drag, startPoint x: 218, startPoint y: 106, endPoint x: 128, endPoint y: 105, distance: 90.4
click at [130, 108] on div "вт , 11:00 Вокал Вокал ( 30 хв. ) Вокал 5-6р. Змінити урок Скасувати Урок [PERS…" at bounding box center [300, 168] width 607 height 272
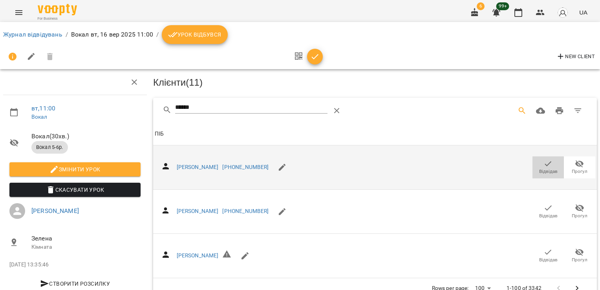
click at [543, 169] on span "Відвідав" at bounding box center [549, 171] width 18 height 7
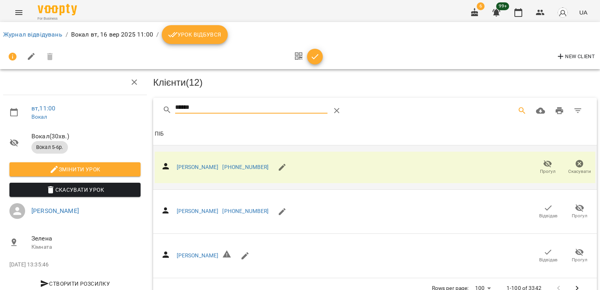
drag, startPoint x: 207, startPoint y: 102, endPoint x: 110, endPoint y: 103, distance: 96.7
click at [112, 106] on div "вт , 11:00 Вокал Вокал ( 30 хв. ) Вокал 5-6р. Змінити урок Скасувати Урок [PERS…" at bounding box center [300, 169] width 607 height 274
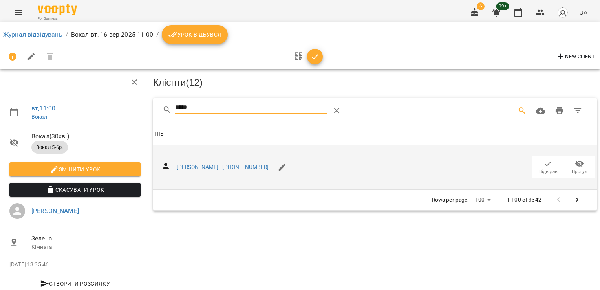
click at [544, 165] on icon "button" at bounding box center [548, 163] width 9 height 9
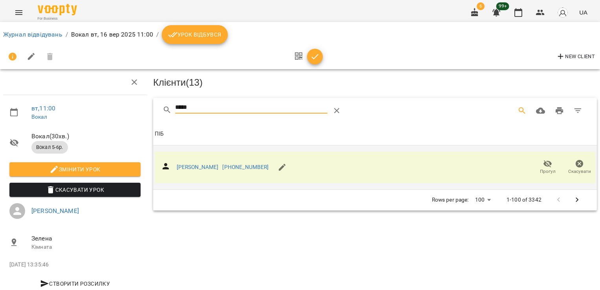
drag, startPoint x: 191, startPoint y: 112, endPoint x: 131, endPoint y: 113, distance: 60.1
click at [131, 114] on div "вт , 11:00 Вокал Вокал ( 30 хв. ) Вокал 5-6р. Змінити урок Скасувати Урок [PERS…" at bounding box center [300, 168] width 607 height 272
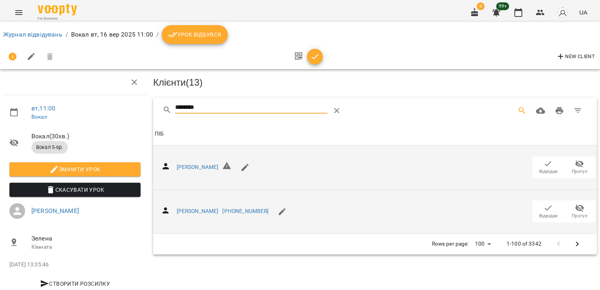
type input "********"
click at [544, 209] on icon "button" at bounding box center [548, 207] width 9 height 9
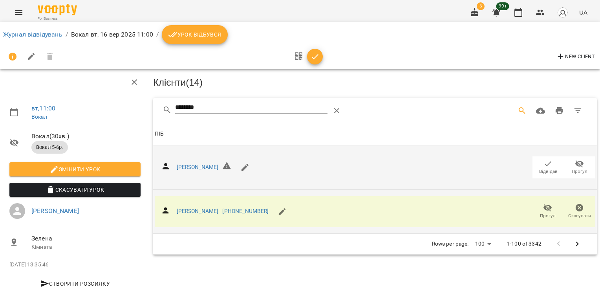
click at [322, 59] on span "button" at bounding box center [315, 56] width 16 height 9
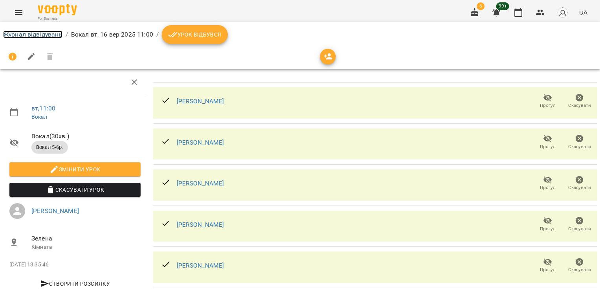
click at [35, 34] on link "Журнал відвідувань" at bounding box center [32, 34] width 59 height 7
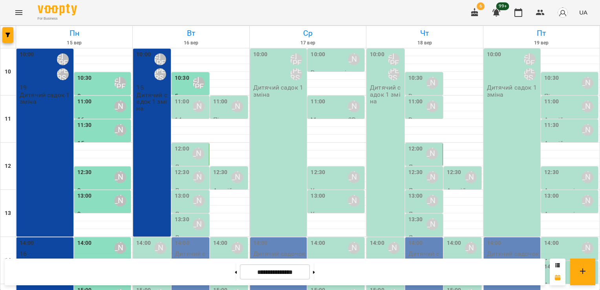
click at [181, 108] on div "11:00" at bounding box center [182, 106] width 15 height 18
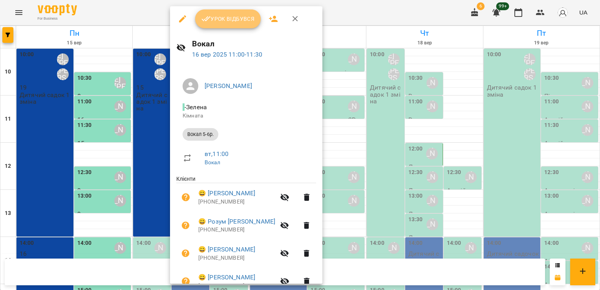
click at [220, 22] on span "Урок відбувся" at bounding box center [228, 18] width 53 height 9
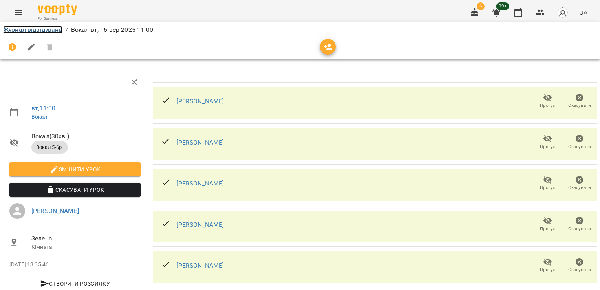
click at [58, 30] on link "Журнал відвідувань" at bounding box center [32, 29] width 59 height 7
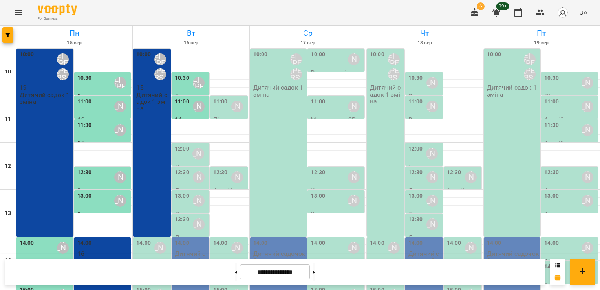
click at [220, 178] on div "12:30" at bounding box center [220, 177] width 15 height 18
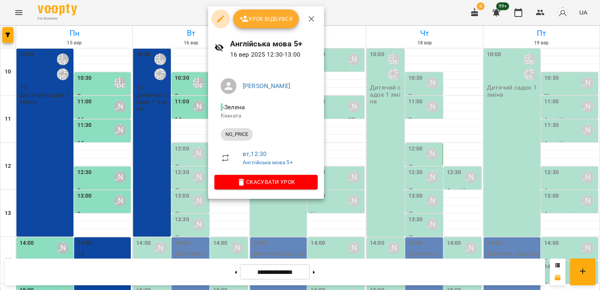
click at [218, 22] on icon "button" at bounding box center [220, 18] width 7 height 7
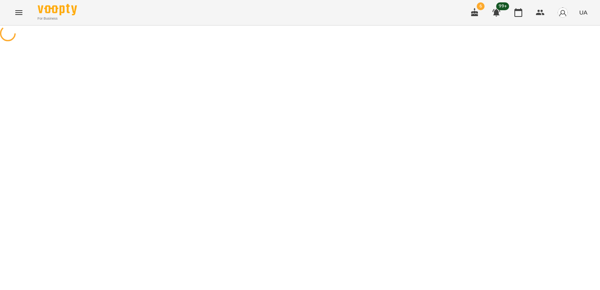
select select "********"
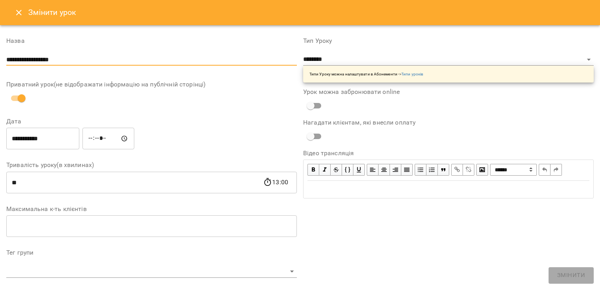
click at [70, 57] on input "**********" at bounding box center [151, 59] width 291 height 13
drag, startPoint x: 72, startPoint y: 58, endPoint x: 0, endPoint y: 45, distance: 73.5
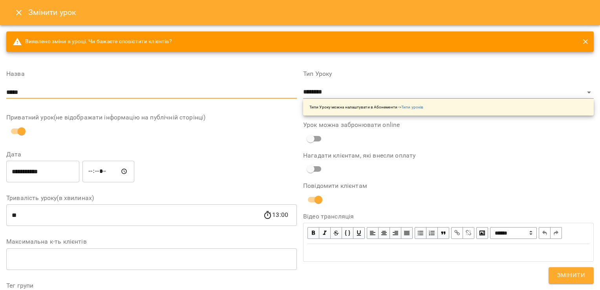
type input "*****"
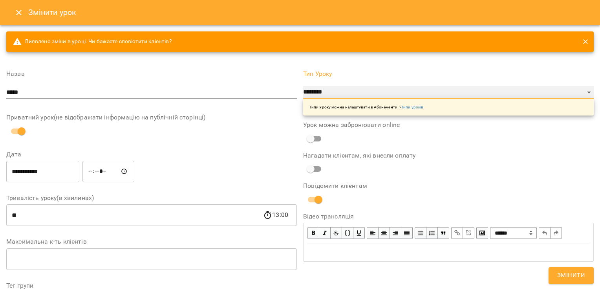
click at [322, 93] on select "**********" at bounding box center [448, 92] width 291 height 13
select select "**********"
click at [303, 86] on select "**********" at bounding box center [448, 92] width 291 height 13
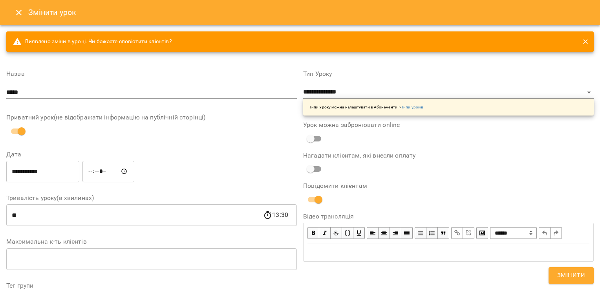
click at [196, 59] on div "Виявлено зміни в уроці. Чи бажаєте сповістити клієнтів?" at bounding box center [300, 44] width 594 height 33
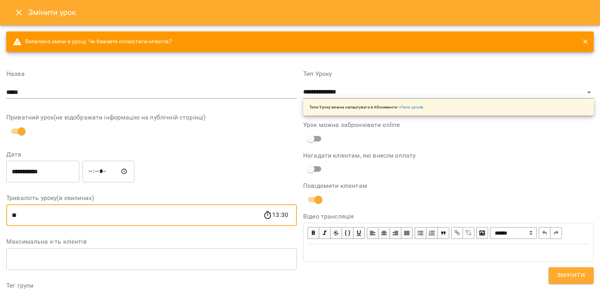
drag, startPoint x: 35, startPoint y: 218, endPoint x: 0, endPoint y: 222, distance: 34.8
type input "**"
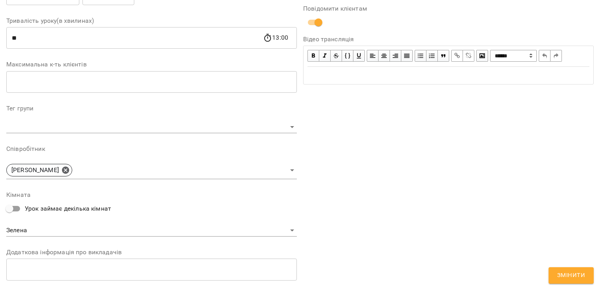
scroll to position [180, 0]
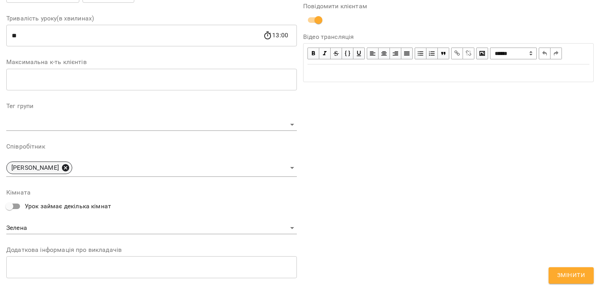
click at [69, 171] on icon at bounding box center [65, 167] width 7 height 7
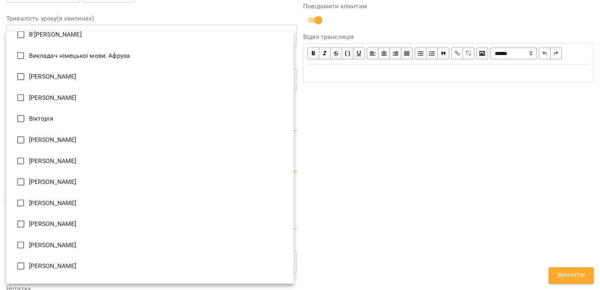
scroll to position [252, 0]
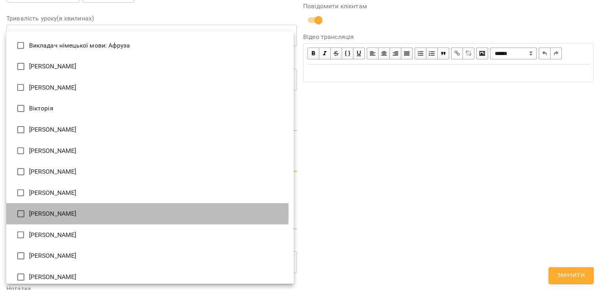
click at [65, 213] on li "[PERSON_NAME]" at bounding box center [150, 213] width 288 height 21
type input "**********"
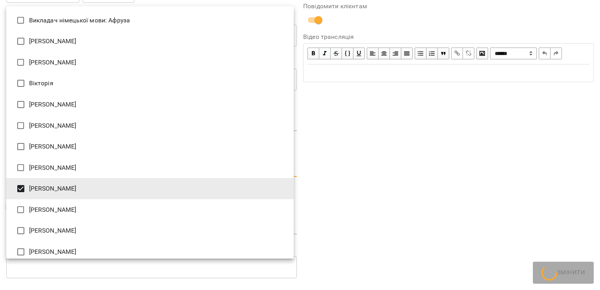
click at [391, 197] on div at bounding box center [300, 145] width 600 height 290
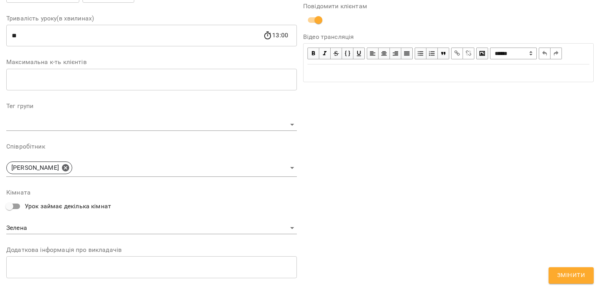
drag, startPoint x: 594, startPoint y: 182, endPoint x: 595, endPoint y: 194, distance: 12.2
click at [595, 194] on div "**********" at bounding box center [300, 145] width 600 height 290
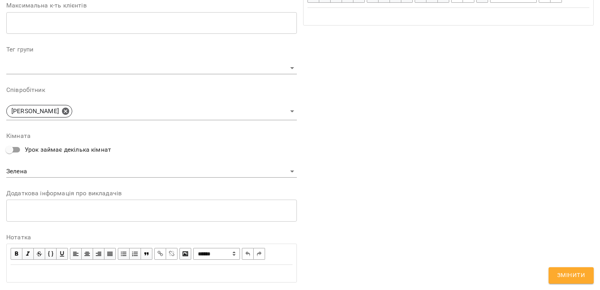
scroll to position [256, 0]
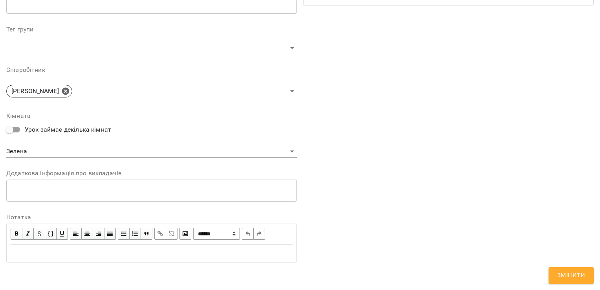
click at [569, 277] on span "Змінити" at bounding box center [572, 275] width 28 height 10
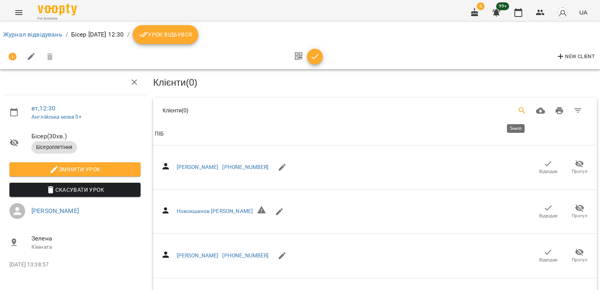
click at [518, 106] on icon "Search" at bounding box center [522, 110] width 9 height 9
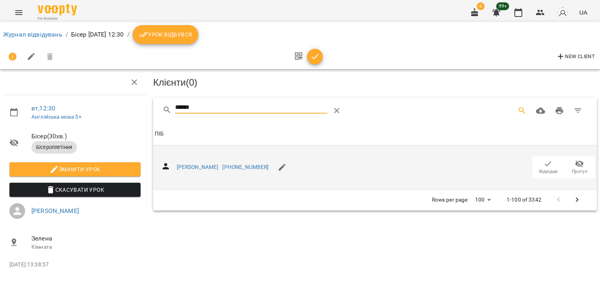
click at [546, 161] on icon "button" at bounding box center [548, 163] width 9 height 9
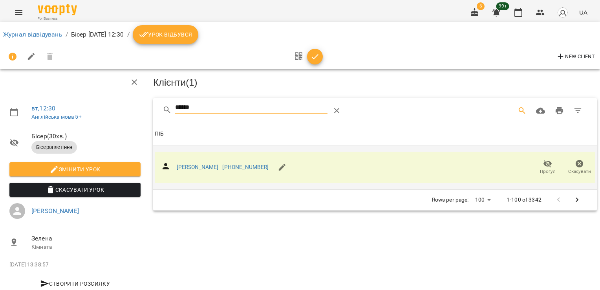
drag, startPoint x: 216, startPoint y: 101, endPoint x: 159, endPoint y: 103, distance: 56.6
click at [159, 103] on div "******" at bounding box center [375, 110] width 444 height 25
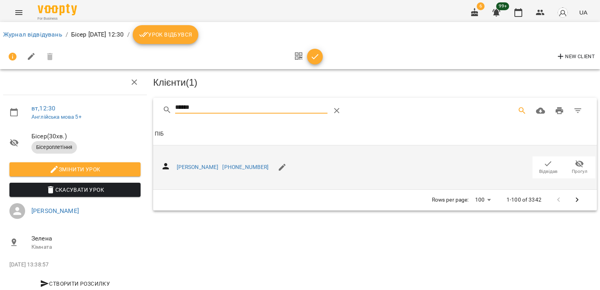
click at [546, 165] on icon "button" at bounding box center [548, 163] width 9 height 9
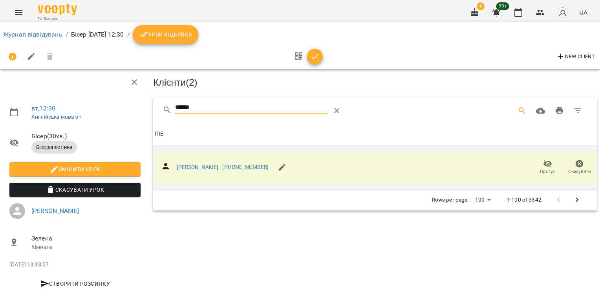
drag, startPoint x: 233, startPoint y: 112, endPoint x: 152, endPoint y: 108, distance: 80.7
click at [158, 112] on div "******" at bounding box center [375, 110] width 444 height 25
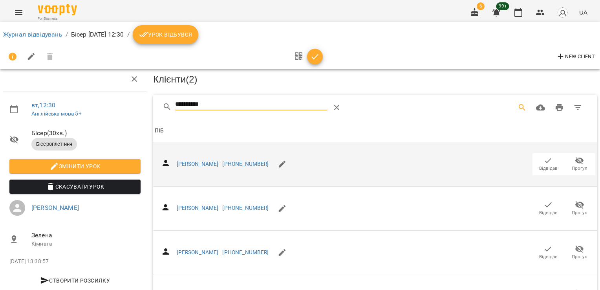
scroll to position [267, 0]
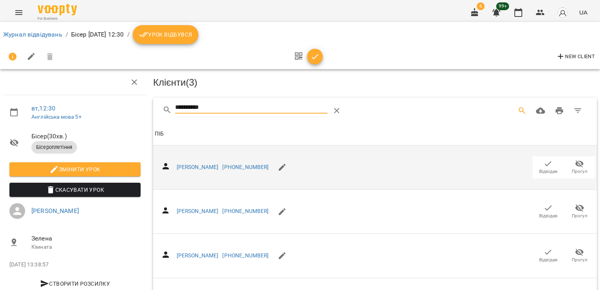
drag, startPoint x: 235, startPoint y: 106, endPoint x: 86, endPoint y: 105, distance: 148.9
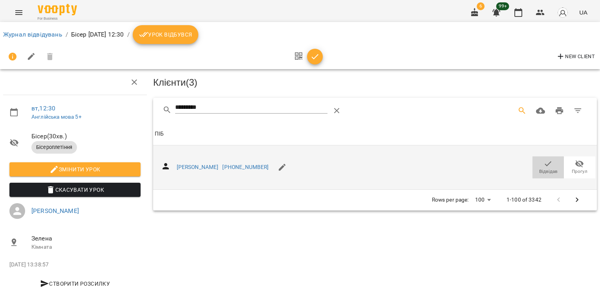
click at [545, 163] on icon "button" at bounding box center [548, 163] width 7 height 5
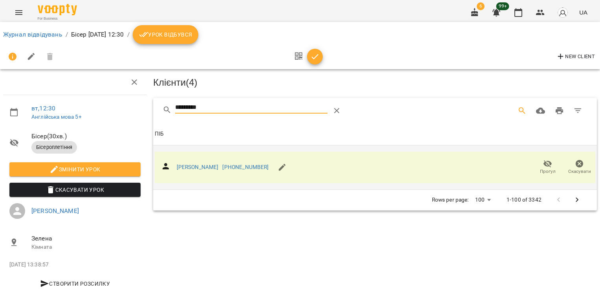
drag, startPoint x: 219, startPoint y: 110, endPoint x: 127, endPoint y: 113, distance: 92.0
click at [127, 113] on div "вт , 12:30 Англійська мова 5+ Бісер ( 30 хв. ) Бісероплетіння Змінити урок Скас…" at bounding box center [300, 168] width 607 height 272
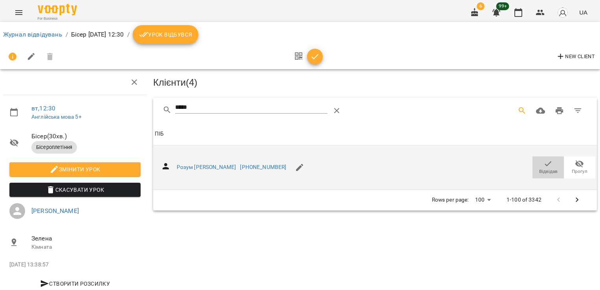
click at [544, 166] on icon "button" at bounding box center [548, 163] width 9 height 9
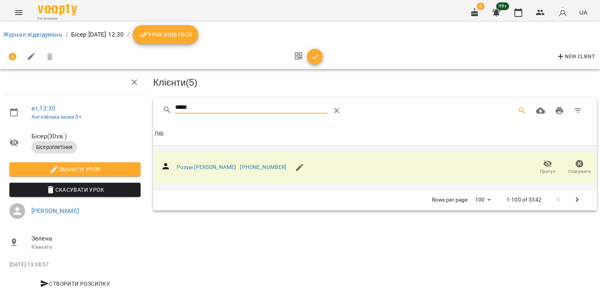
drag, startPoint x: 201, startPoint y: 106, endPoint x: 129, endPoint y: 101, distance: 72.1
click at [127, 105] on div "вт , 12:30 Англійська мова 5+ Бісер ( 30 хв. ) Бісероплетіння Змінити урок Скас…" at bounding box center [300, 168] width 607 height 272
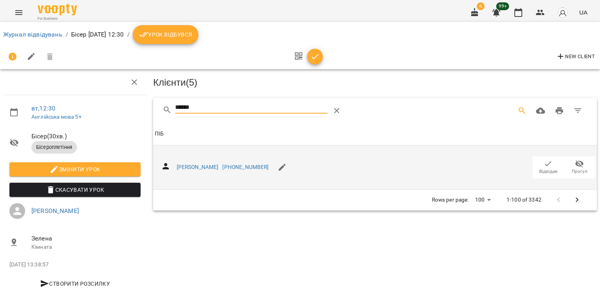
click at [544, 163] on icon "button" at bounding box center [548, 163] width 9 height 9
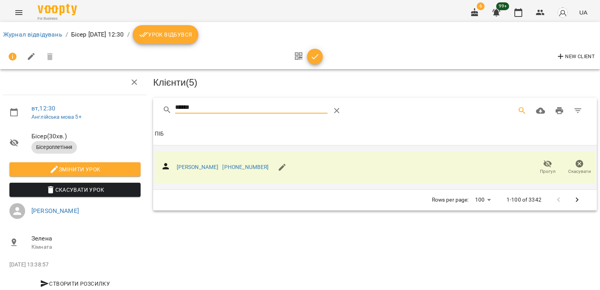
drag, startPoint x: 204, startPoint y: 104, endPoint x: 134, endPoint y: 108, distance: 70.1
click at [134, 108] on div "вт , 12:30 Англійська мова 5+ Бісер ( 30 хв. ) Бісероплетіння Змінити урок Скас…" at bounding box center [300, 168] width 607 height 272
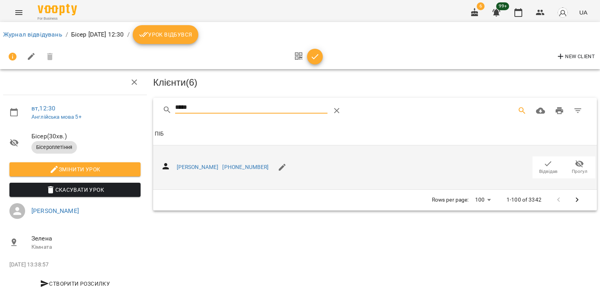
click at [544, 165] on icon "button" at bounding box center [548, 163] width 9 height 9
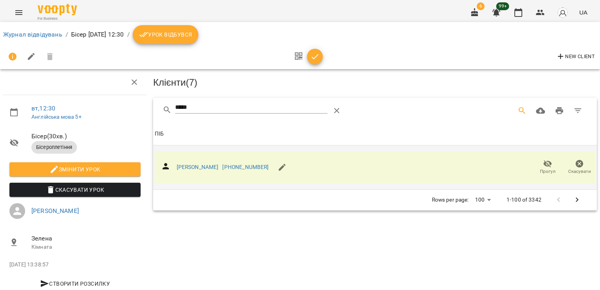
drag, startPoint x: 117, startPoint y: 105, endPoint x: 110, endPoint y: 105, distance: 6.7
click at [110, 105] on div "вт , 12:30 Англійська мова 5+ Бісер ( 30 хв. ) Бісероплетіння Змінити урок Скас…" at bounding box center [300, 168] width 607 height 272
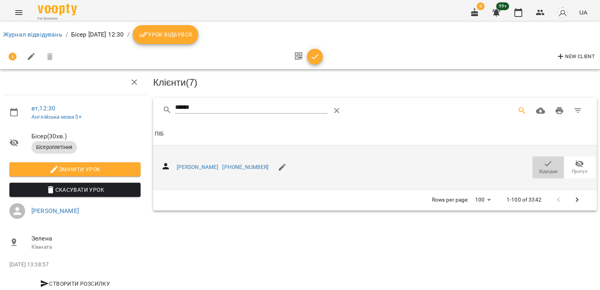
click at [545, 162] on icon "button" at bounding box center [548, 163] width 7 height 5
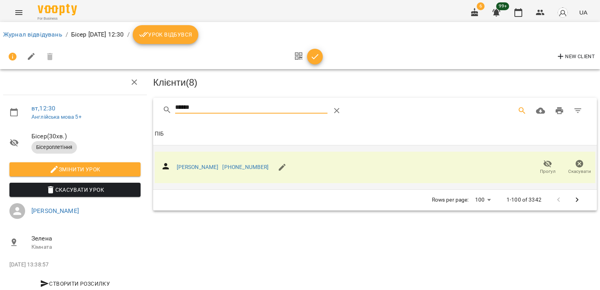
drag, startPoint x: 222, startPoint y: 111, endPoint x: 160, endPoint y: 114, distance: 62.2
click at [160, 114] on div "******" at bounding box center [375, 110] width 444 height 25
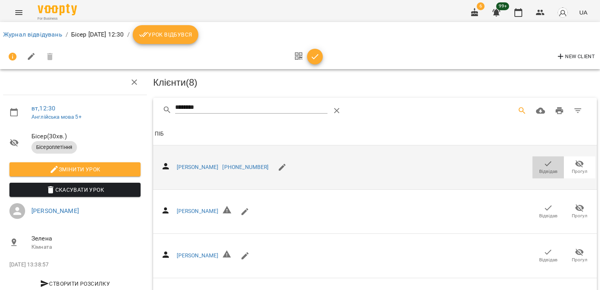
click at [545, 168] on span "Відвідав" at bounding box center [549, 171] width 18 height 7
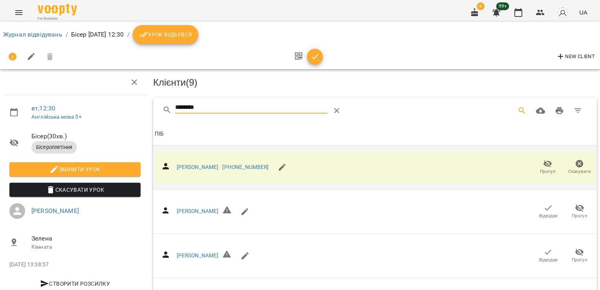
drag, startPoint x: 206, startPoint y: 106, endPoint x: 151, endPoint y: 103, distance: 55.9
click at [152, 103] on div "******** Клієнти ( 9 ) [PERSON_NAME] [PHONE_NUMBER] Прогул Скасувати [PERSON_NA…" at bounding box center [375, 242] width 447 height 292
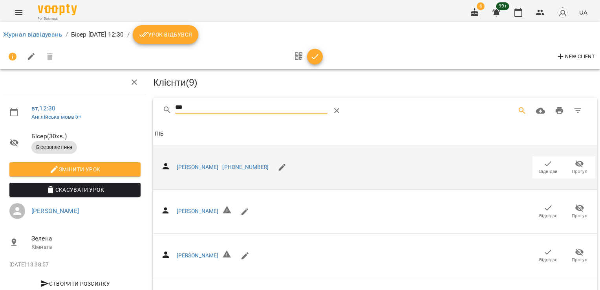
type input "***"
click at [540, 169] on span "Відвідав" at bounding box center [549, 171] width 18 height 7
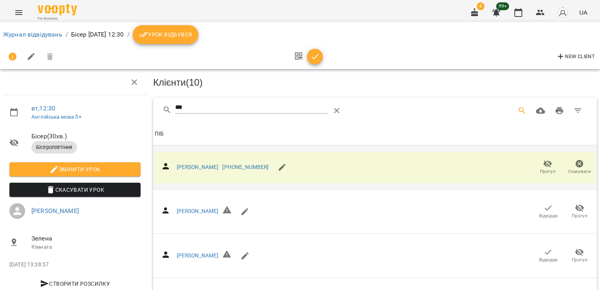
click at [314, 60] on icon "button" at bounding box center [314, 56] width 9 height 9
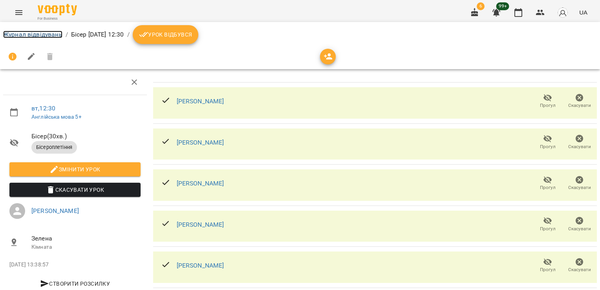
click at [51, 32] on link "Журнал відвідувань" at bounding box center [32, 34] width 59 height 7
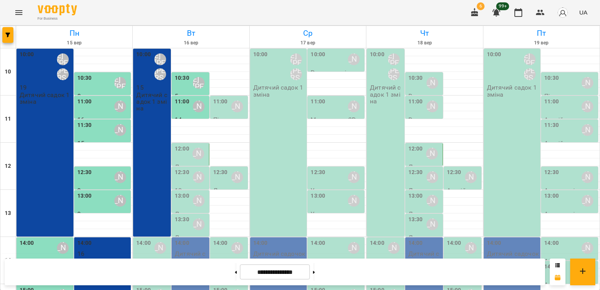
click at [218, 176] on label "12:30" at bounding box center [220, 172] width 15 height 9
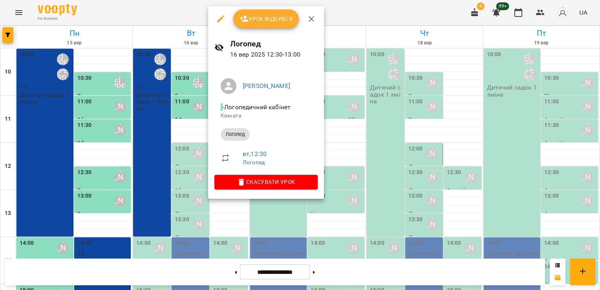
click at [189, 161] on div at bounding box center [300, 145] width 600 height 290
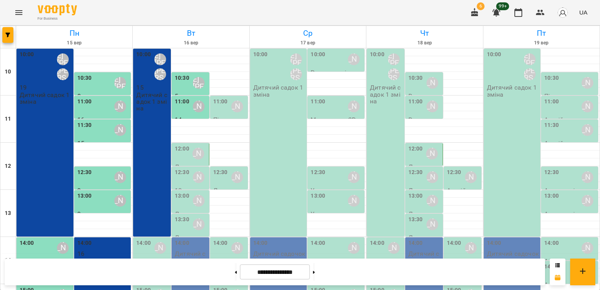
click at [189, 161] on div "[PERSON_NAME]" at bounding box center [198, 154] width 18 height 18
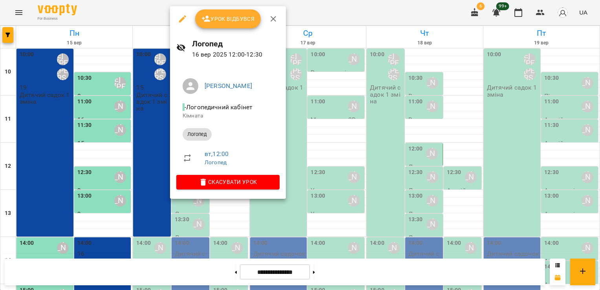
click at [113, 154] on div at bounding box center [300, 145] width 600 height 290
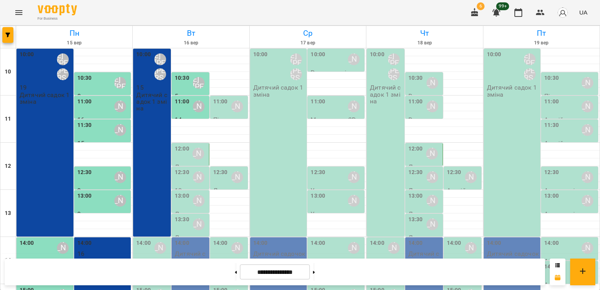
click at [181, 178] on div "12:30" at bounding box center [182, 177] width 15 height 18
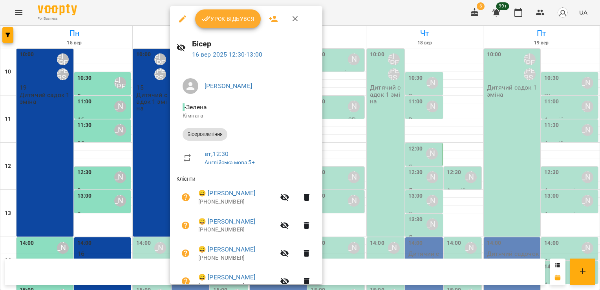
click at [218, 19] on span "Урок відбувся" at bounding box center [228, 18] width 53 height 9
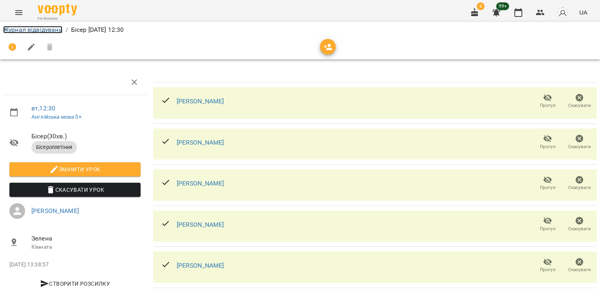
click at [44, 31] on link "Журнал відвідувань" at bounding box center [32, 29] width 59 height 7
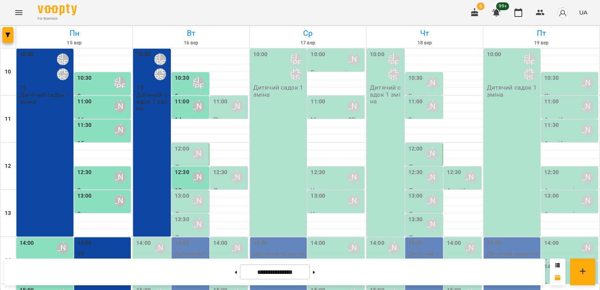
click at [181, 154] on div "12:00" at bounding box center [182, 154] width 15 height 18
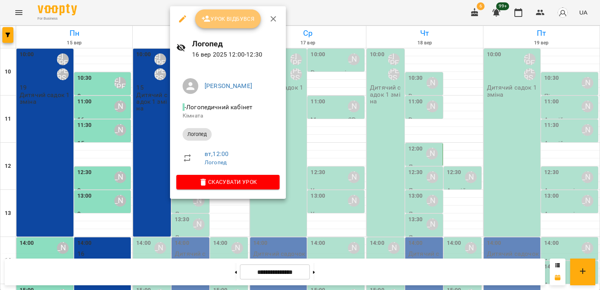
click at [216, 20] on span "Урок відбувся" at bounding box center [228, 18] width 53 height 9
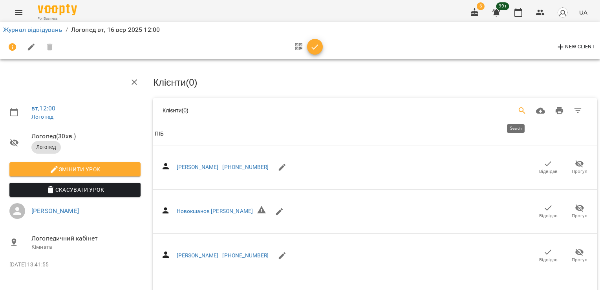
click at [518, 112] on icon "Search" at bounding box center [522, 110] width 9 height 9
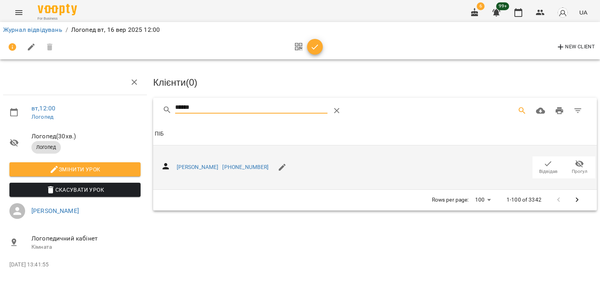
click at [549, 168] on span "Відвідав" at bounding box center [549, 171] width 18 height 7
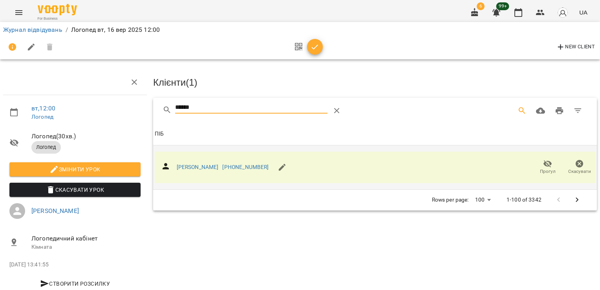
drag, startPoint x: 198, startPoint y: 108, endPoint x: 93, endPoint y: 117, distance: 105.3
click at [96, 120] on div "вт , 12:00 [PERSON_NAME] ( 30 хв. ) Логопед Змінити урок Скасувати Урок [PERSON…" at bounding box center [300, 168] width 607 height 272
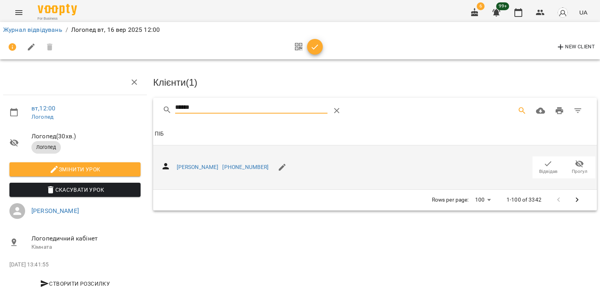
click at [544, 166] on icon "button" at bounding box center [548, 163] width 9 height 9
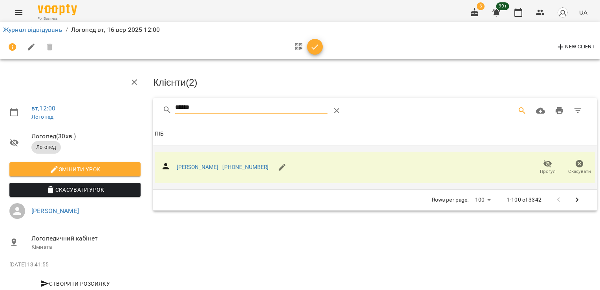
drag, startPoint x: 203, startPoint y: 109, endPoint x: 133, endPoint y: 115, distance: 70.6
click at [135, 114] on div "вт , 12:00 [PERSON_NAME] ( 30 хв. ) Логопед Змінити урок Скасувати Урок [PERSON…" at bounding box center [300, 168] width 607 height 272
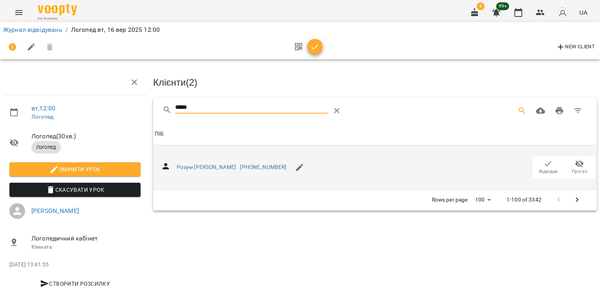
click at [544, 161] on icon "button" at bounding box center [548, 163] width 9 height 9
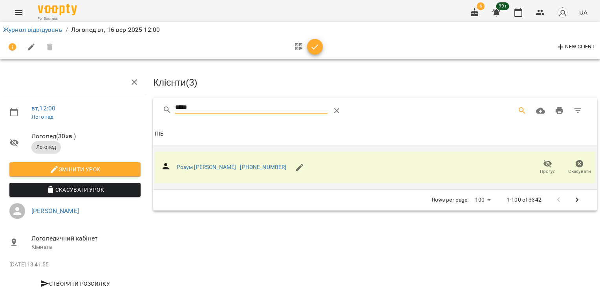
drag, startPoint x: 200, startPoint y: 108, endPoint x: 136, endPoint y: 113, distance: 64.3
click at [136, 113] on div "вт , 12:00 [PERSON_NAME] ( 30 хв. ) Логопед Змінити урок Скасувати Урок [PERSON…" at bounding box center [300, 168] width 607 height 272
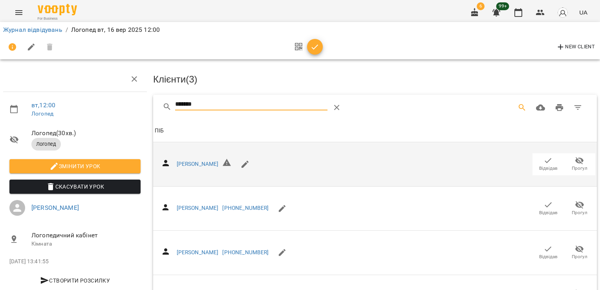
scroll to position [108, 0]
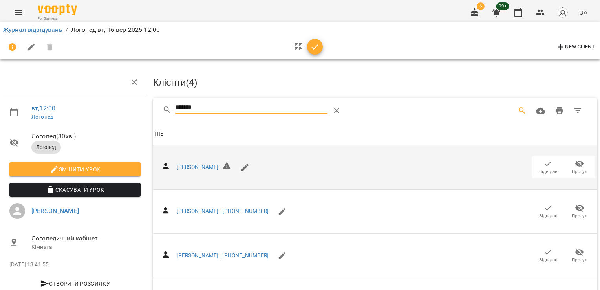
drag, startPoint x: 116, startPoint y: 108, endPoint x: 93, endPoint y: 108, distance: 23.2
click at [98, 109] on div "вт , 12:00 [PERSON_NAME] ( 30 хв. ) [PERSON_NAME] Змінити урок [PERSON_NAME] Ур…" at bounding box center [300, 213] width 607 height 362
type input "********"
click at [549, 162] on span "Відвідав" at bounding box center [549, 167] width 22 height 16
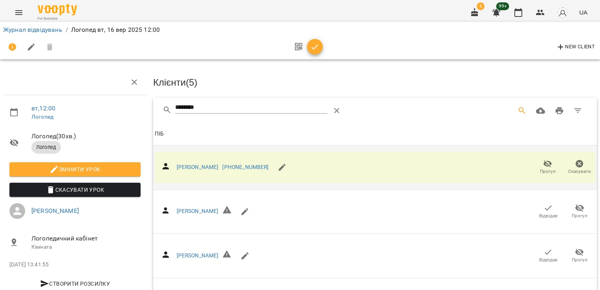
click at [311, 51] on icon "button" at bounding box center [314, 46] width 9 height 9
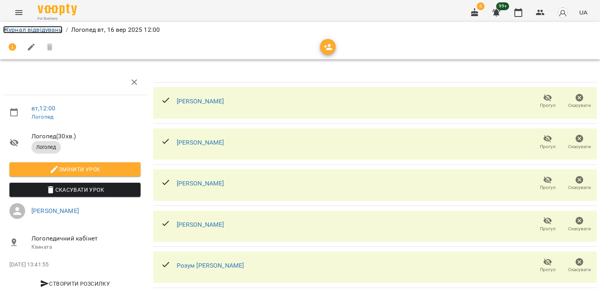
click at [33, 33] on link "Журнал відвідувань" at bounding box center [32, 29] width 59 height 7
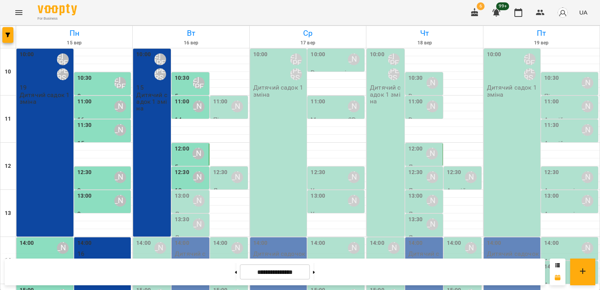
click at [179, 201] on div "13:00" at bounding box center [182, 201] width 15 height 18
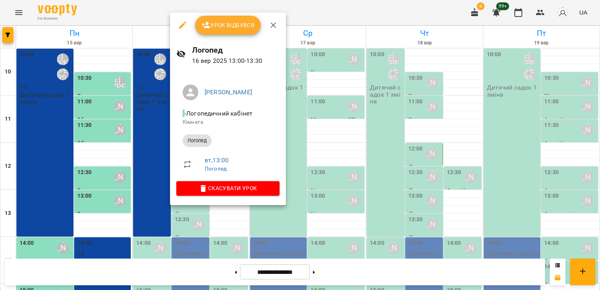
click at [227, 23] on span "Урок відбувся" at bounding box center [228, 24] width 53 height 9
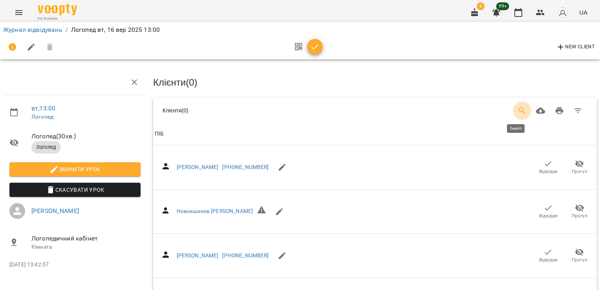
click at [518, 106] on icon "Search" at bounding box center [522, 110] width 9 height 9
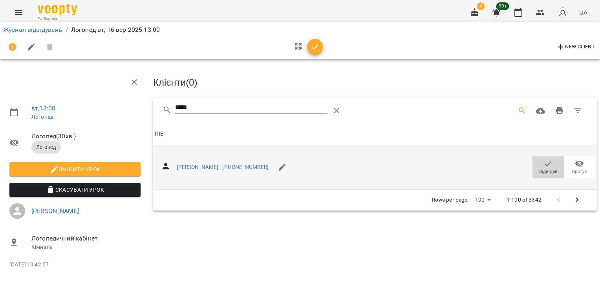
click at [547, 166] on icon "button" at bounding box center [548, 163] width 9 height 9
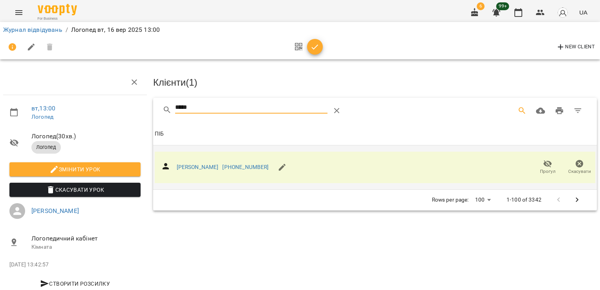
drag, startPoint x: 189, startPoint y: 109, endPoint x: 84, endPoint y: 123, distance: 105.1
click at [101, 122] on div "вт , 13:00 [PERSON_NAME] ( 30 хв. ) Логопед Змінити урок Скасувати Урок [PERSON…" at bounding box center [300, 168] width 607 height 272
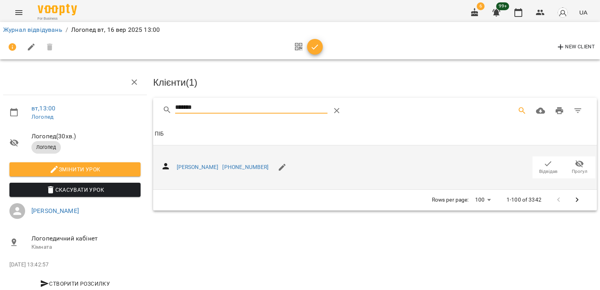
click at [544, 164] on icon "button" at bounding box center [548, 163] width 9 height 9
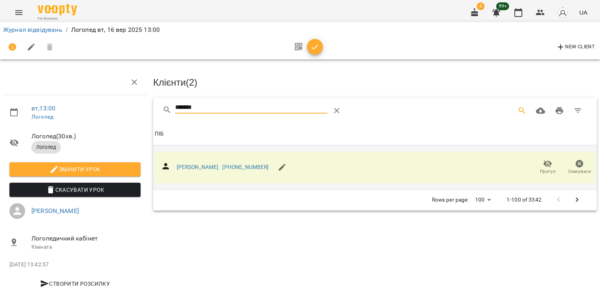
drag, startPoint x: 212, startPoint y: 107, endPoint x: 100, endPoint y: 109, distance: 112.4
click at [105, 110] on div "вт , 13:00 [PERSON_NAME] ( 30 хв. ) Логопед Змінити урок Скасувати Урок [PERSON…" at bounding box center [300, 168] width 607 height 272
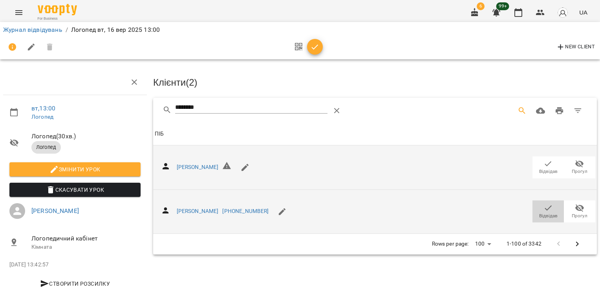
click at [546, 213] on span "Відвідав" at bounding box center [549, 216] width 18 height 7
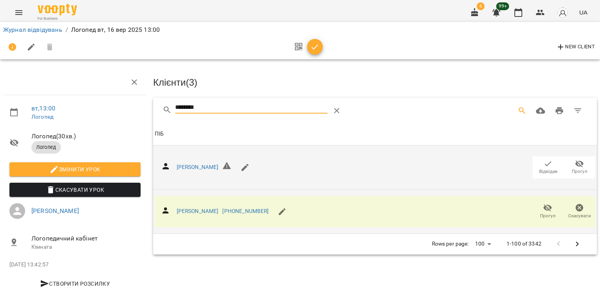
drag, startPoint x: 216, startPoint y: 104, endPoint x: 96, endPoint y: 103, distance: 119.9
click at [97, 103] on div "вт , 13:00 [PERSON_NAME] ( 30 хв. ) Логопед Змінити урок Скасувати Урок [PERSON…" at bounding box center [300, 168] width 607 height 272
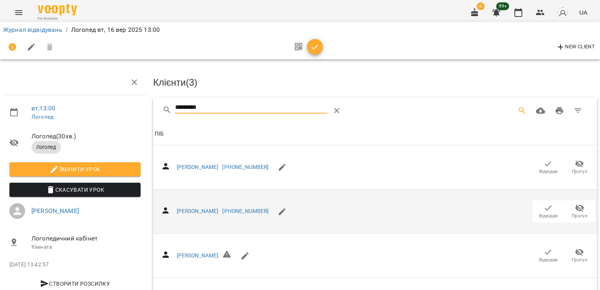
click at [545, 209] on icon "button" at bounding box center [548, 207] width 9 height 9
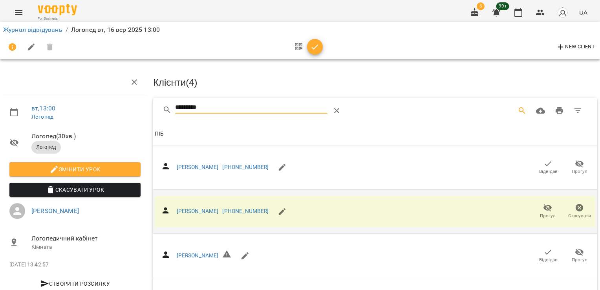
drag, startPoint x: 204, startPoint y: 108, endPoint x: 88, endPoint y: 114, distance: 116.1
click at [91, 114] on div "вт , 13:00 [PERSON_NAME] ( 30 хв. ) Логопед Змінити урок Скасувати Урок [PERSON…" at bounding box center [300, 191] width 607 height 318
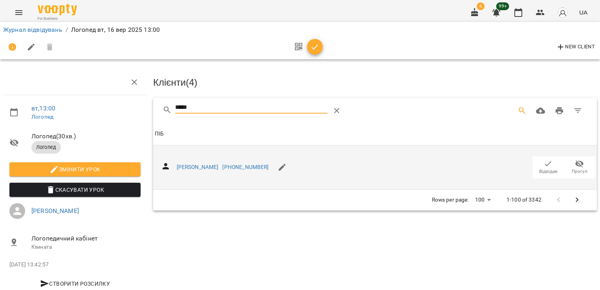
type input "*****"
click at [545, 164] on icon "button" at bounding box center [548, 163] width 9 height 9
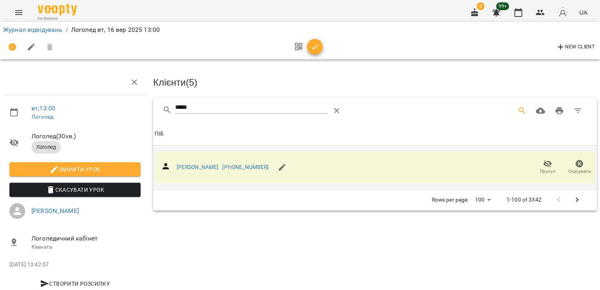
click at [317, 48] on icon "button" at bounding box center [314, 46] width 9 height 9
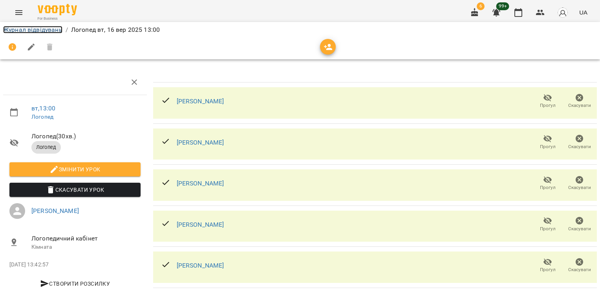
click at [45, 32] on link "Журнал відвідувань" at bounding box center [32, 29] width 59 height 7
